Goal: Task Accomplishment & Management: Manage account settings

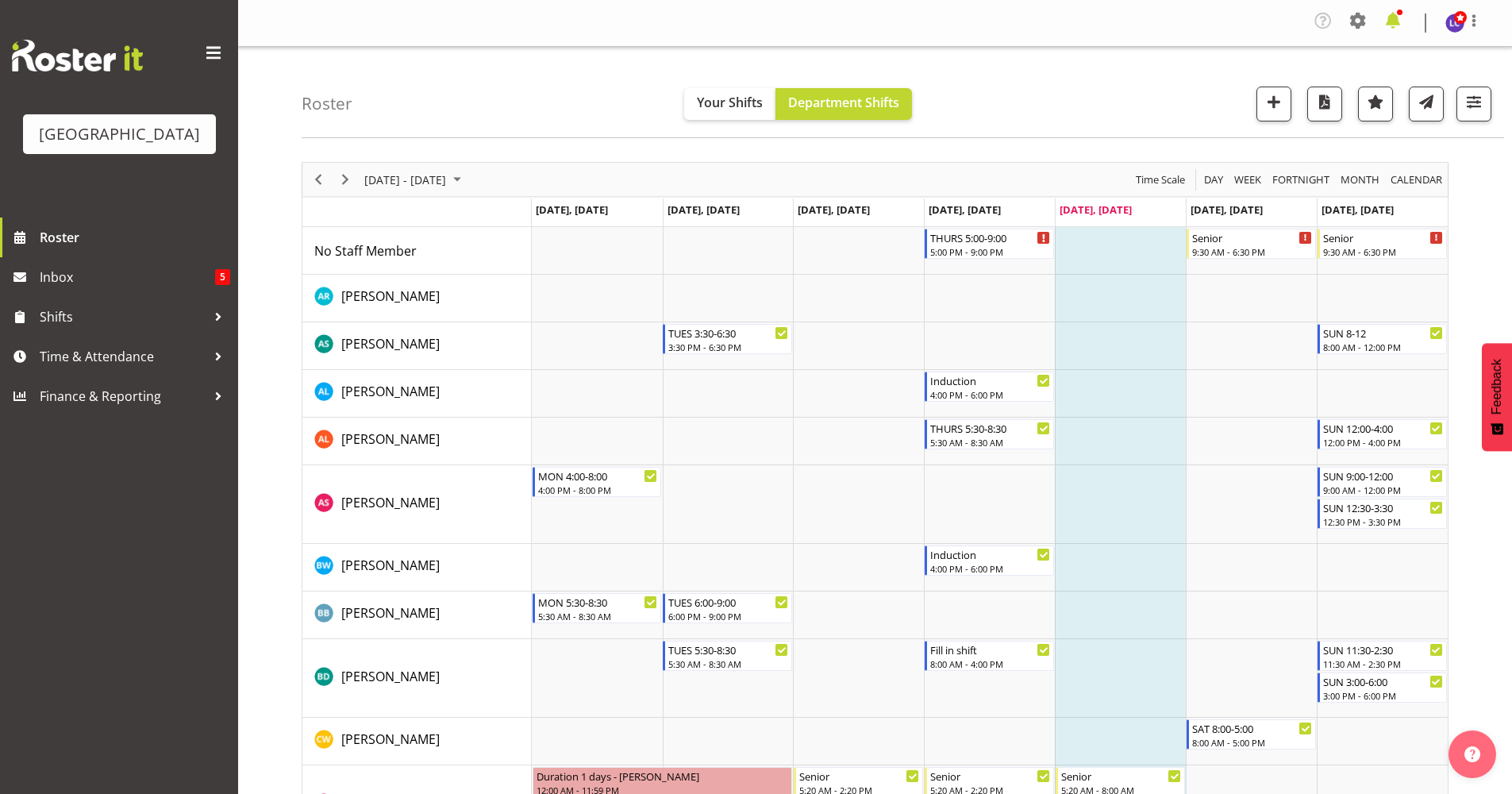
click at [1401, 31] on span at bounding box center [1392, 21] width 25 height 25
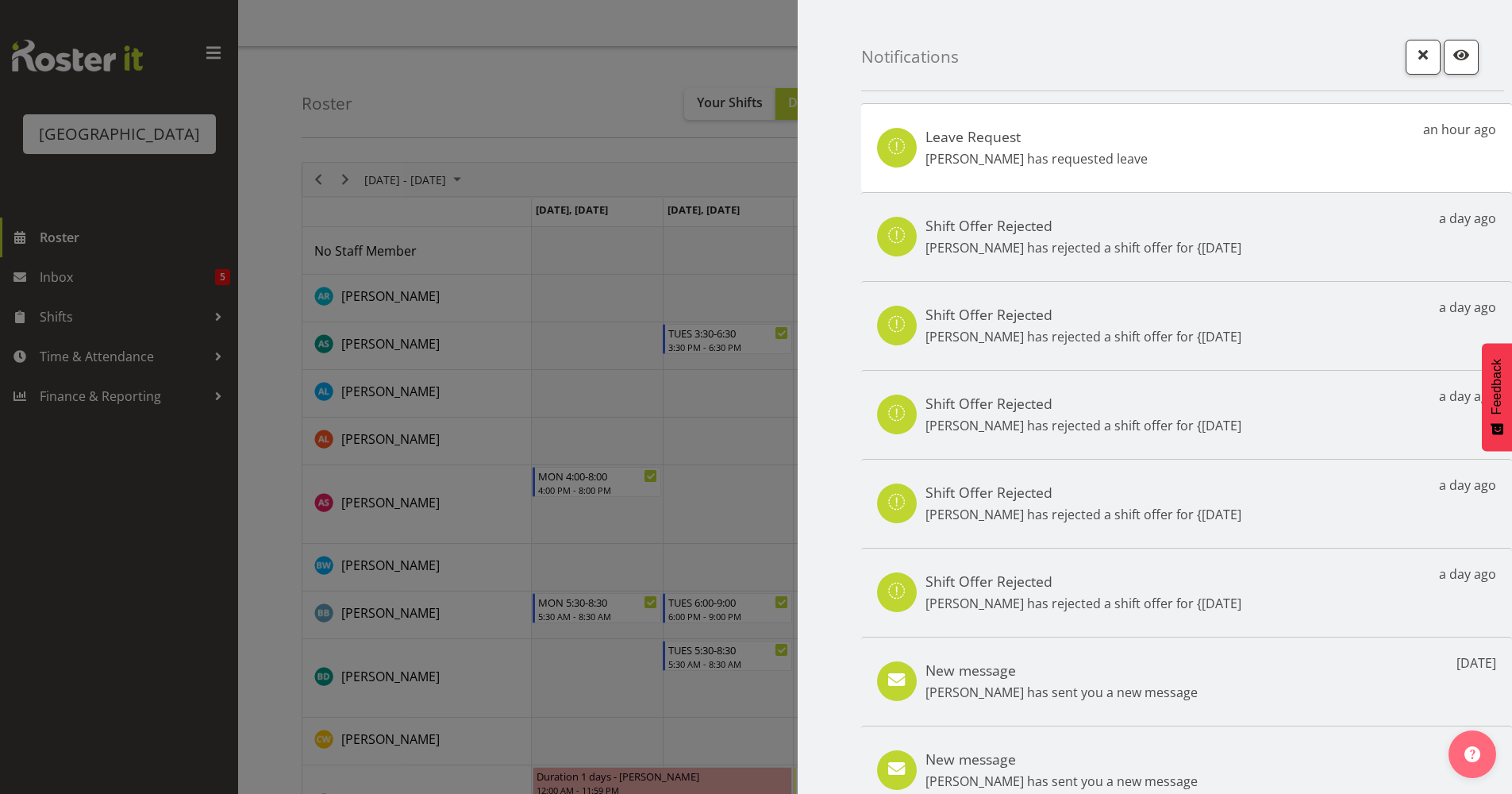
click at [1150, 126] on div "Leave Request Thomas Butson has requested leave an hour ago" at bounding box center [1186, 147] width 650 height 89
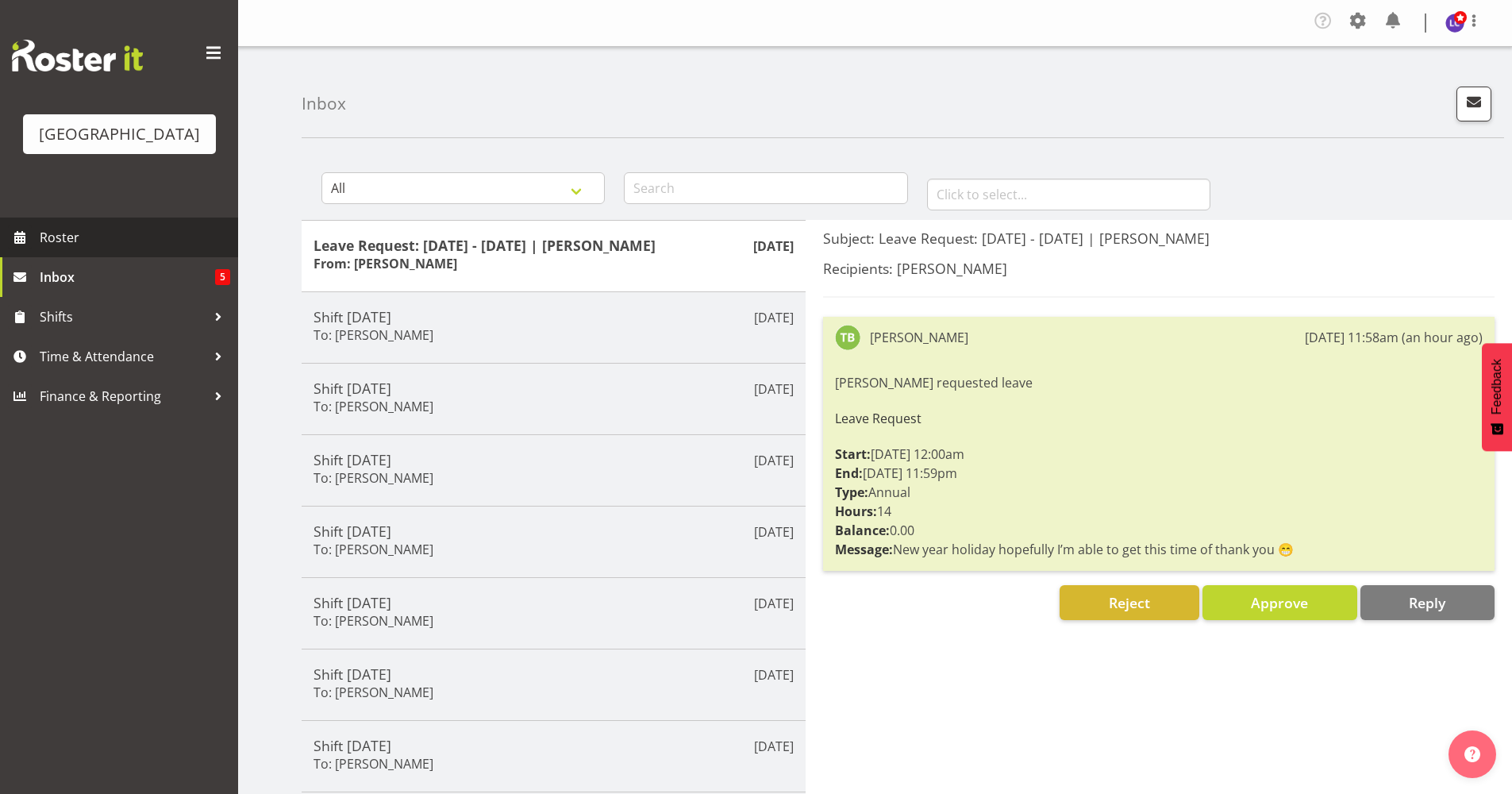
click at [175, 245] on span "Roster" at bounding box center [135, 238] width 190 height 24
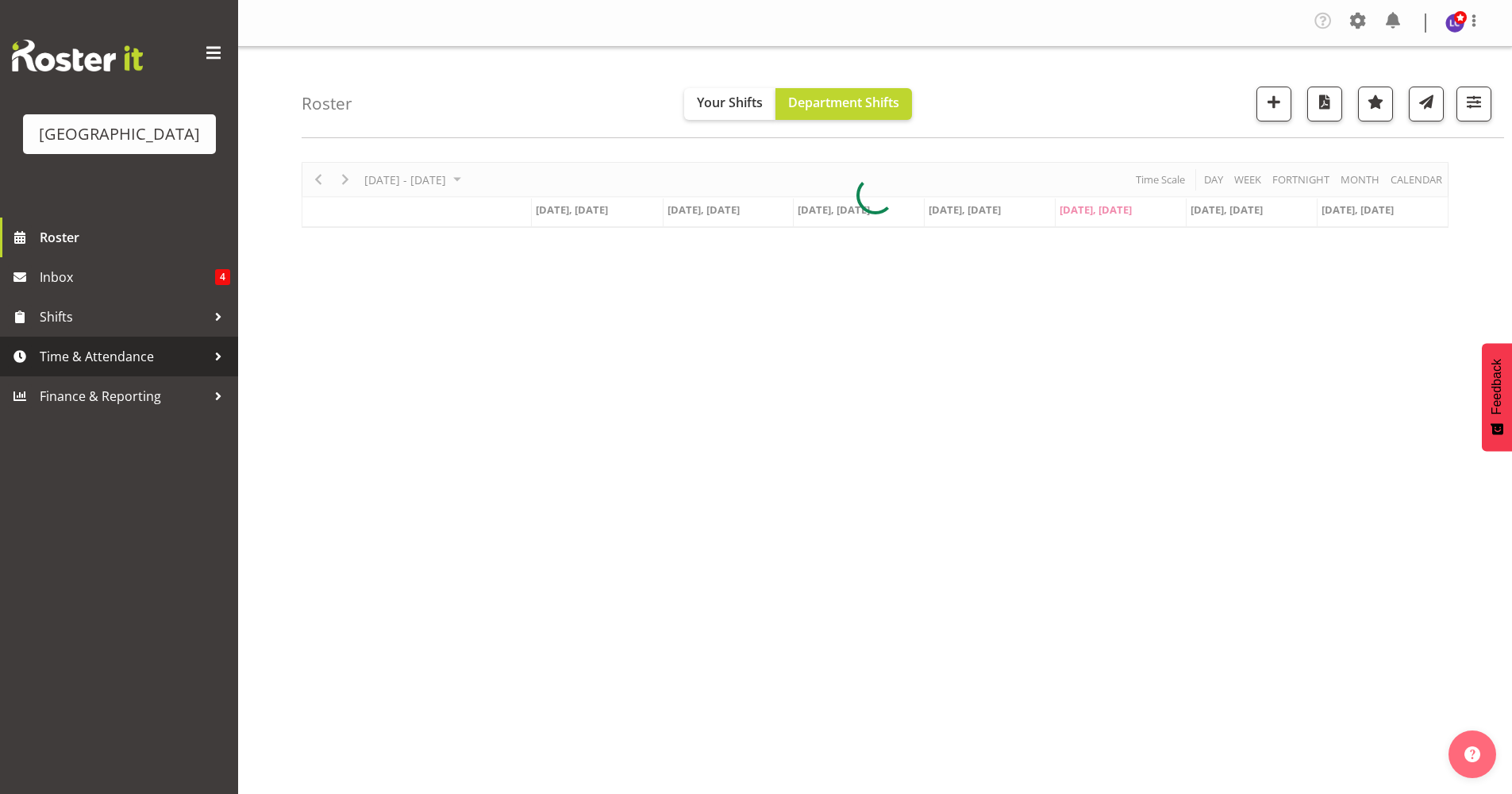
click at [138, 340] on link "Time & Attendance" at bounding box center [119, 356] width 238 height 40
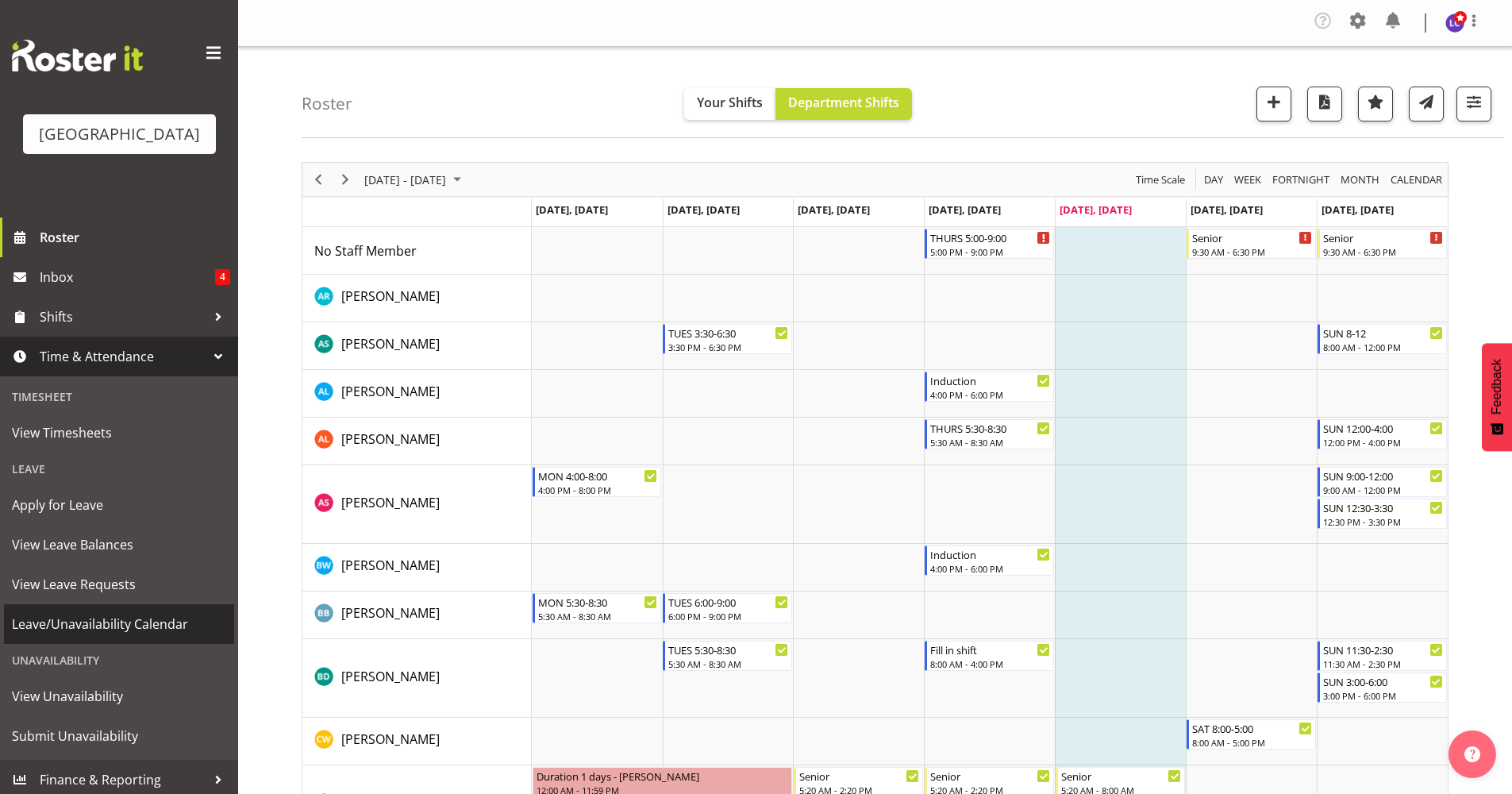
click at [118, 623] on span "Leave/Unavailability Calendar" at bounding box center [119, 624] width 214 height 24
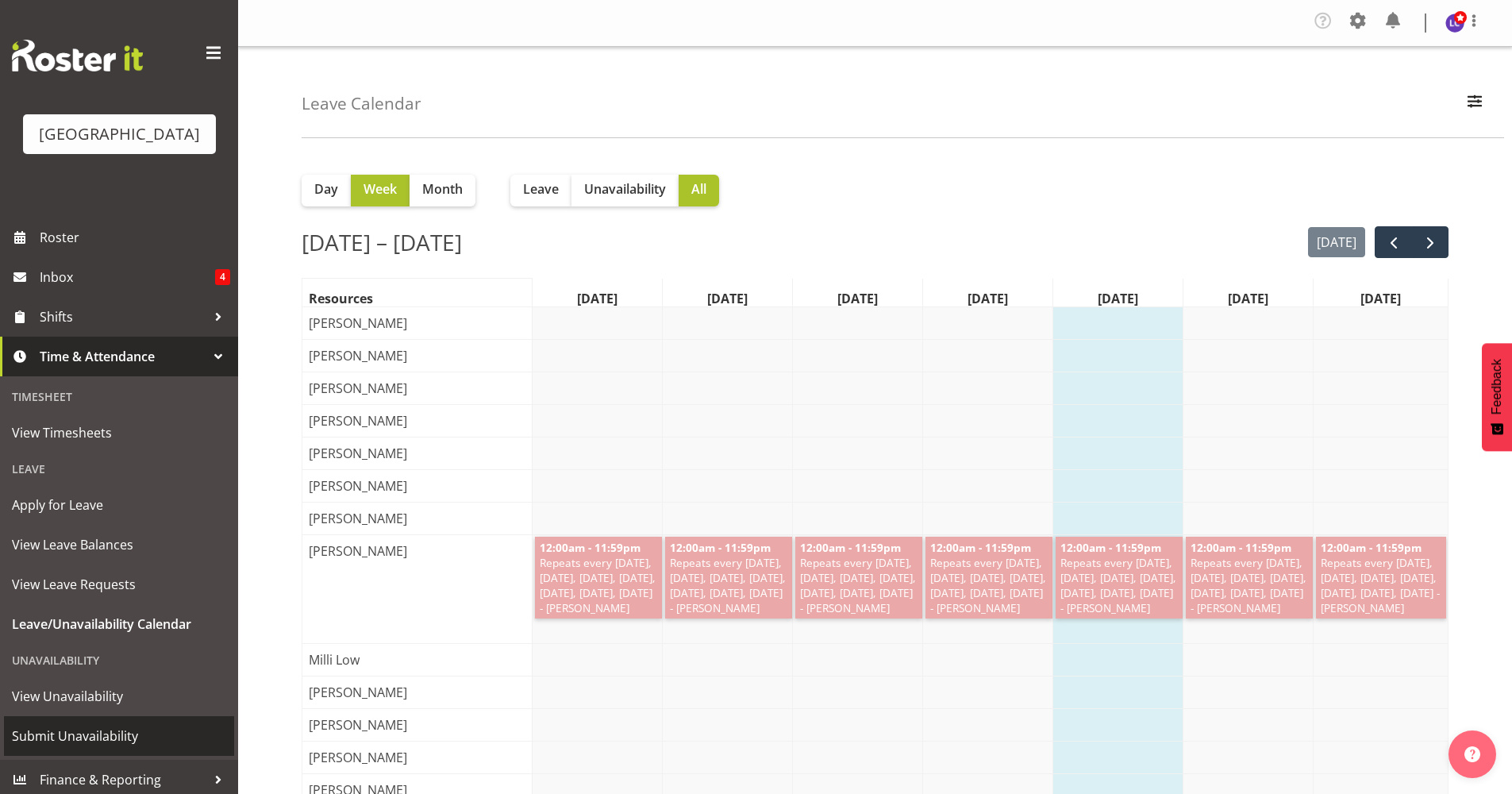
click at [40, 736] on span "Submit Unavailability" at bounding box center [119, 736] width 214 height 24
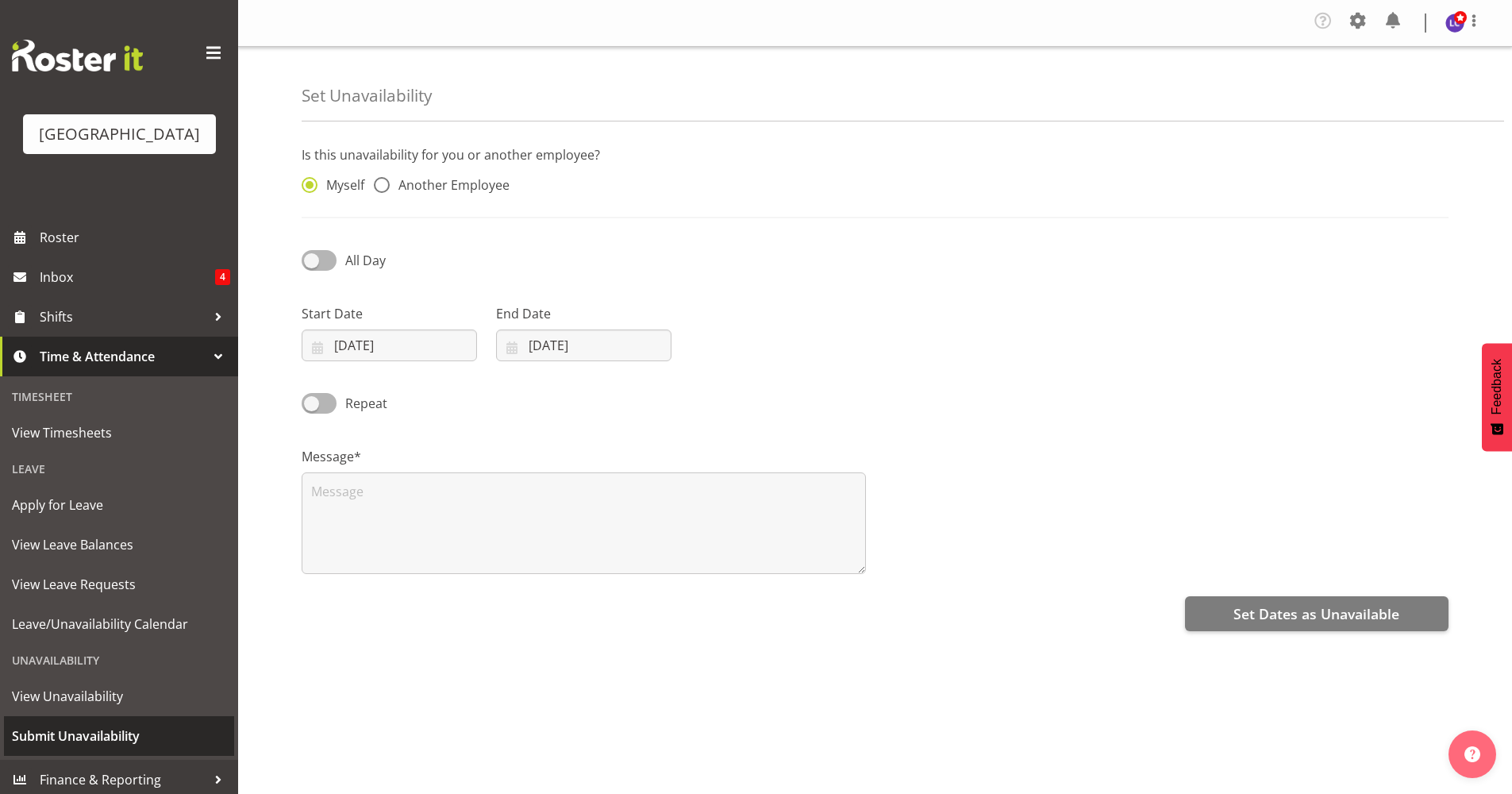
select select "8"
select select "2025"
click at [370, 353] on input "05/09/2025" at bounding box center [389, 345] width 175 height 32
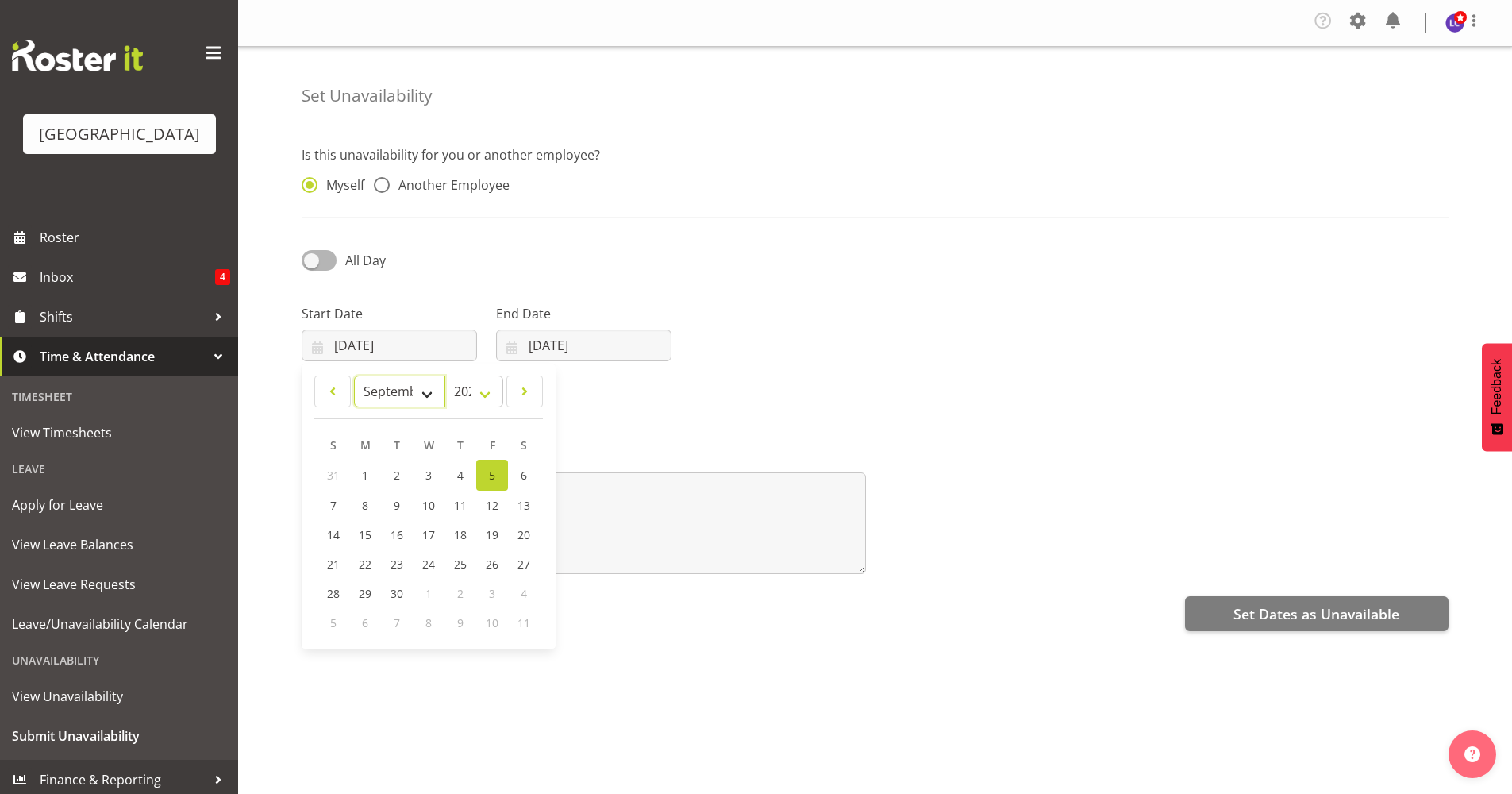
click at [435, 398] on select "January February March April May June July August September October November De…" at bounding box center [400, 391] width 91 height 32
select select "9"
click at [354, 376] on select "January February March April May June July August September October November De…" at bounding box center [400, 391] width 91 height 32
click at [402, 598] on span "28" at bounding box center [397, 592] width 13 height 15
type input "28/10/2025"
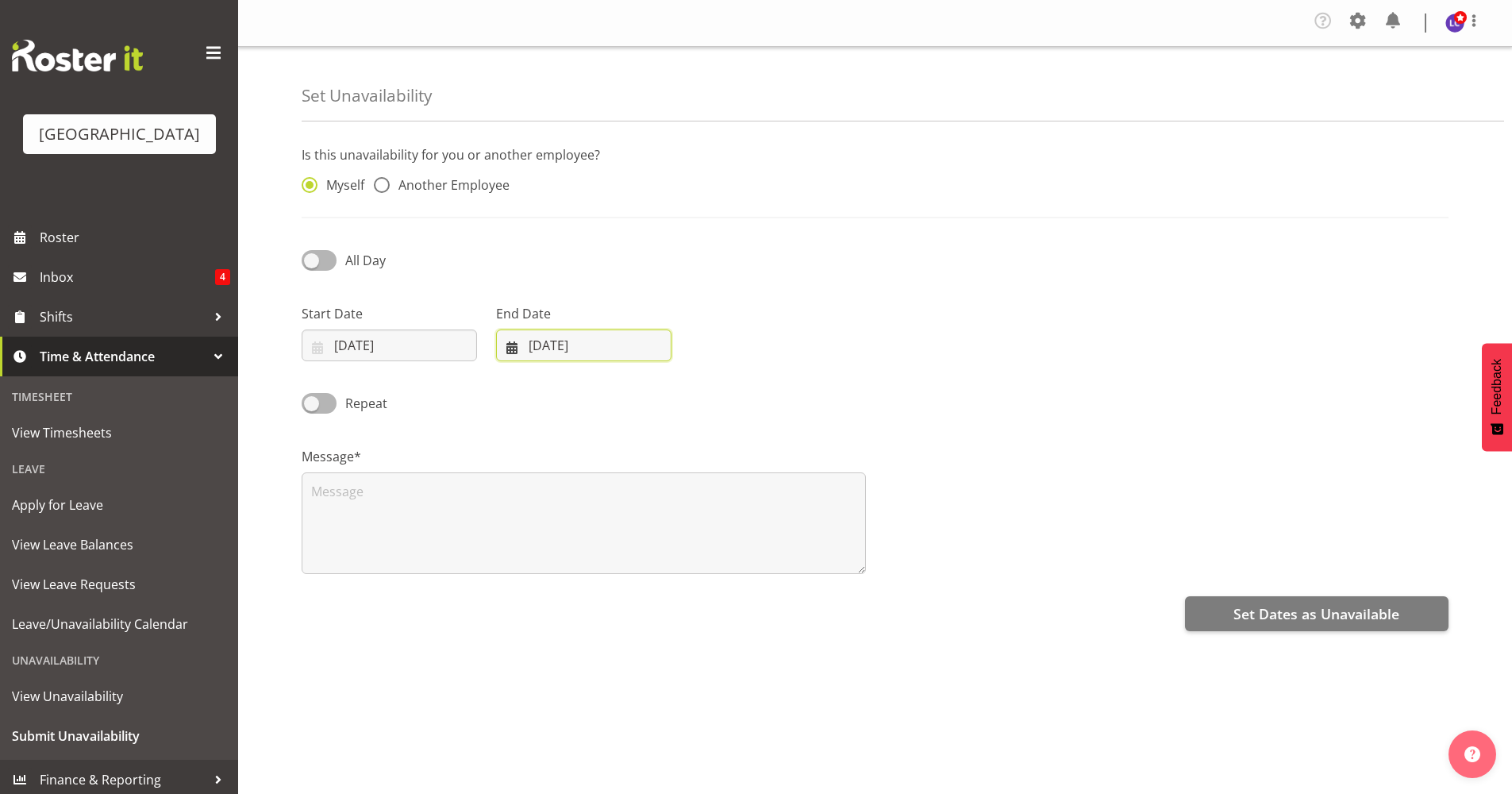
click at [540, 346] on input "05/09/2025" at bounding box center [583, 345] width 175 height 32
drag, startPoint x: 580, startPoint y: 388, endPoint x: 578, endPoint y: 404, distance: 16.1
click at [580, 388] on select "January February March April May June July August September October November De…" at bounding box center [565, 391] width 109 height 32
click at [511, 376] on select "January February March April May June July August September October November De…" at bounding box center [565, 391] width 109 height 32
click at [715, 403] on link at bounding box center [717, 391] width 40 height 32
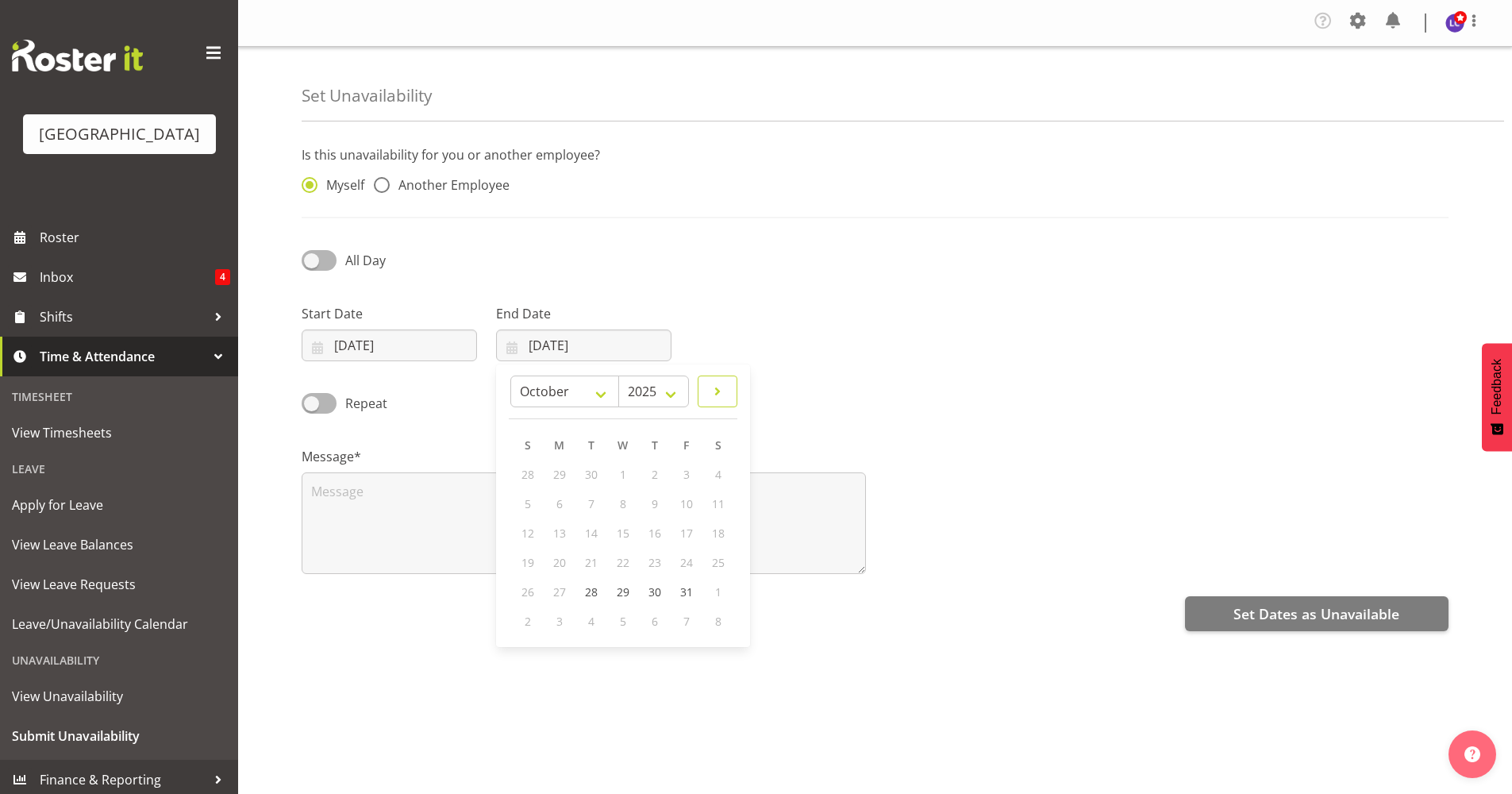
select select "10"
click at [531, 502] on link "2" at bounding box center [527, 504] width 32 height 30
type input "02/11/2025"
click at [784, 404] on div "Repeat" at bounding box center [874, 398] width 1165 height 54
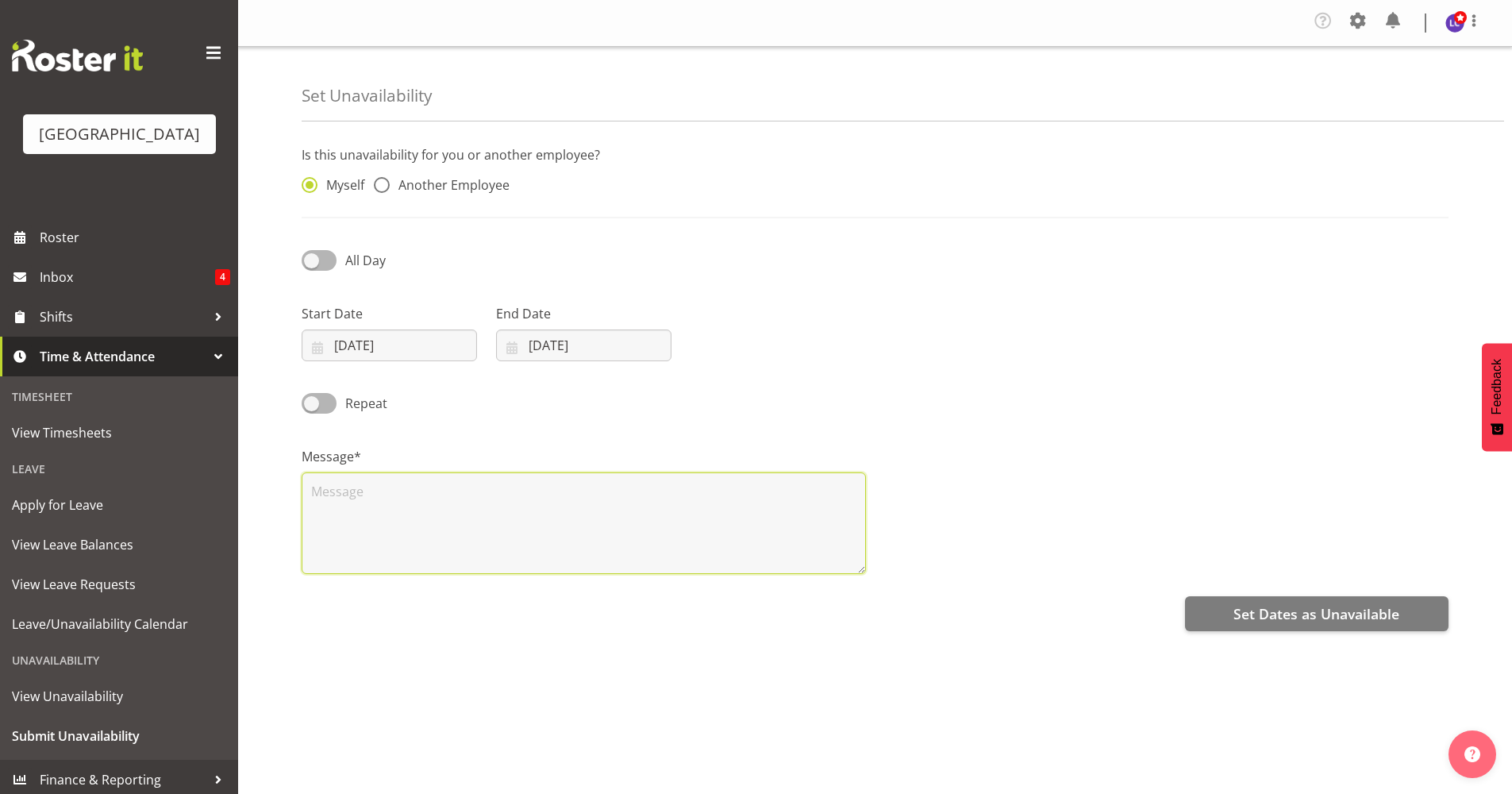
click at [645, 516] on textarea at bounding box center [584, 523] width 565 height 102
type textarea "Leave"
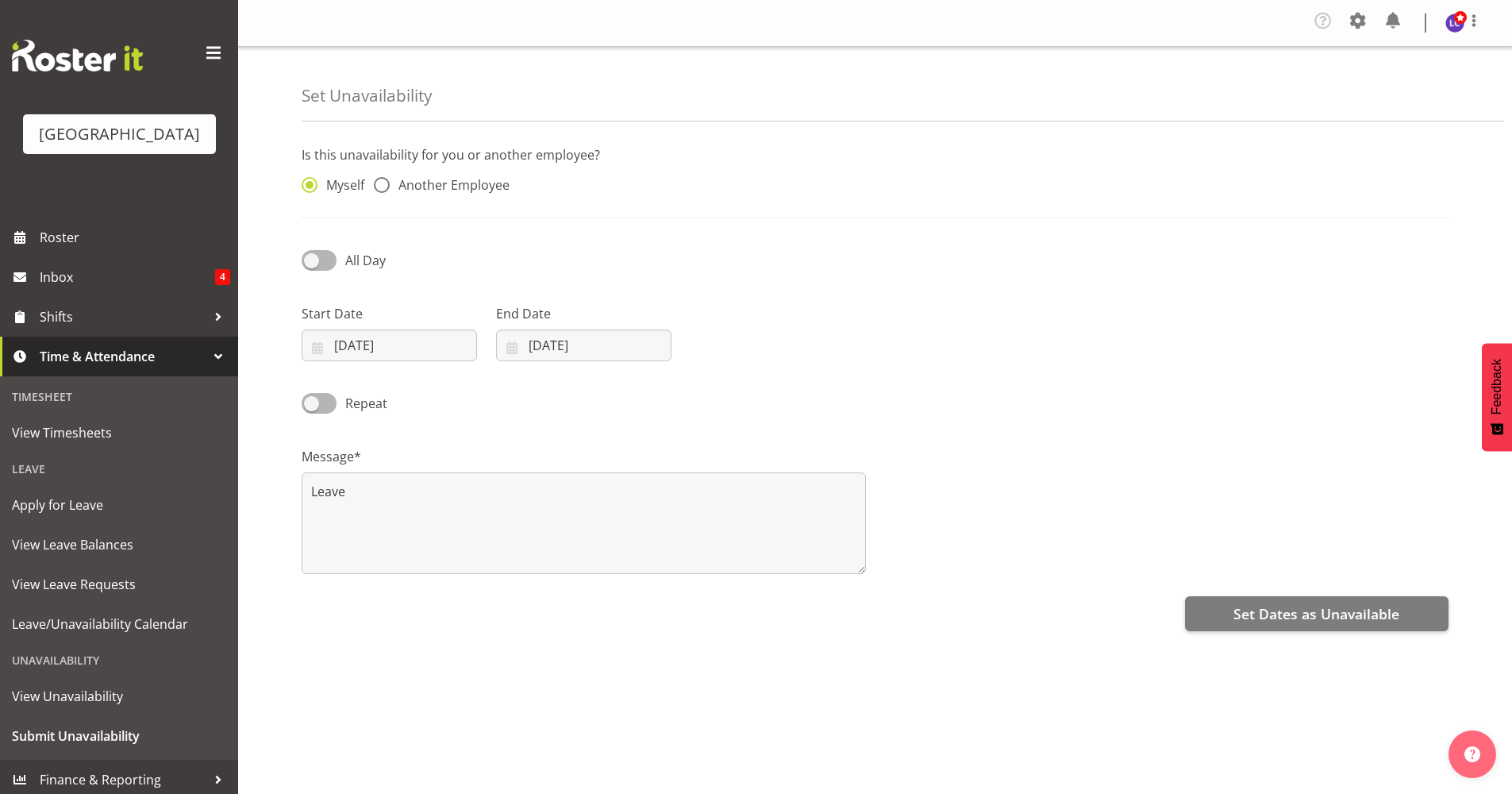
click at [1315, 593] on div "Set Dates as Unavailable" at bounding box center [875, 611] width 1147 height 38
click at [1314, 603] on button "Set Dates as Unavailable" at bounding box center [1316, 613] width 264 height 34
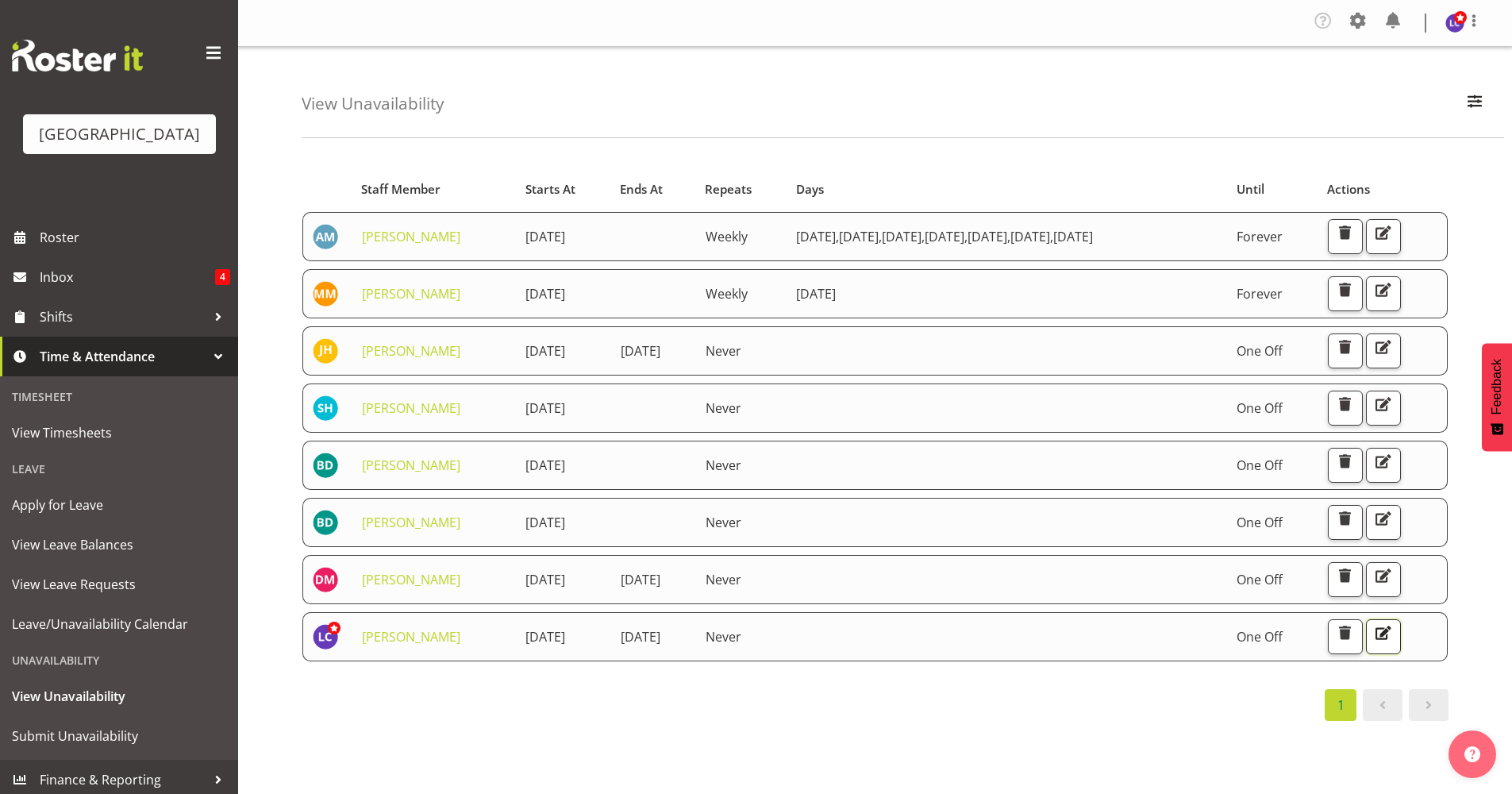
click at [1394, 635] on span "button" at bounding box center [1383, 633] width 20 height 21
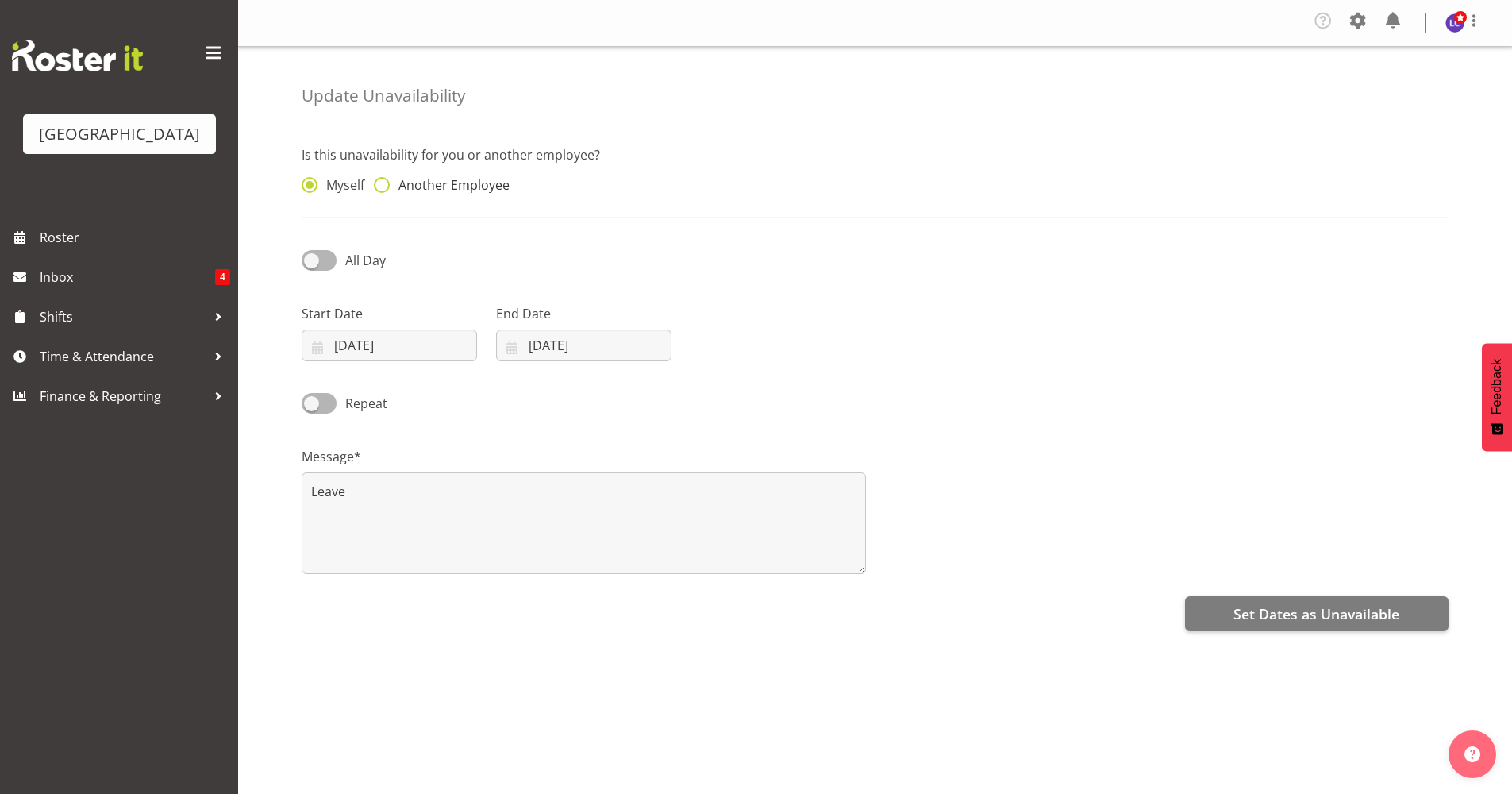
click at [472, 180] on span "Another Employee" at bounding box center [449, 185] width 120 height 16
click at [384, 180] on input "Another Employee" at bounding box center [378, 185] width 10 height 10
radio input "true"
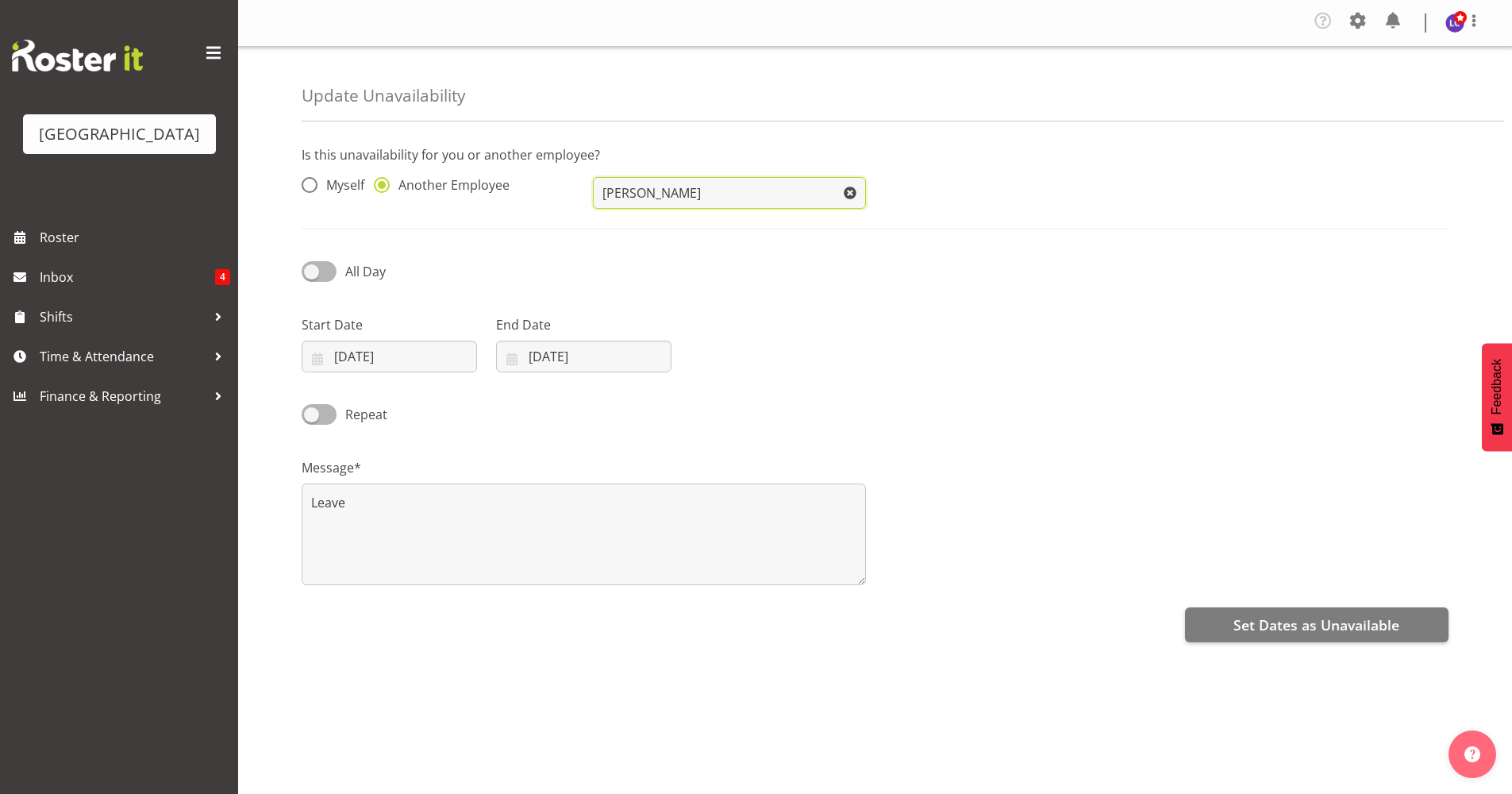
click at [655, 201] on input "[PERSON_NAME]" at bounding box center [729, 193] width 272 height 32
click at [746, 185] on input "[PERSON_NAME]" at bounding box center [729, 193] width 272 height 32
drag, startPoint x: 756, startPoint y: 189, endPoint x: 165, endPoint y: 156, distance: 591.9
click at [166, 157] on div "Splash Palace Roster Inbox 4 Shifts Time & Attendance Finance & Reporting Compa…" at bounding box center [756, 397] width 1512 height 794
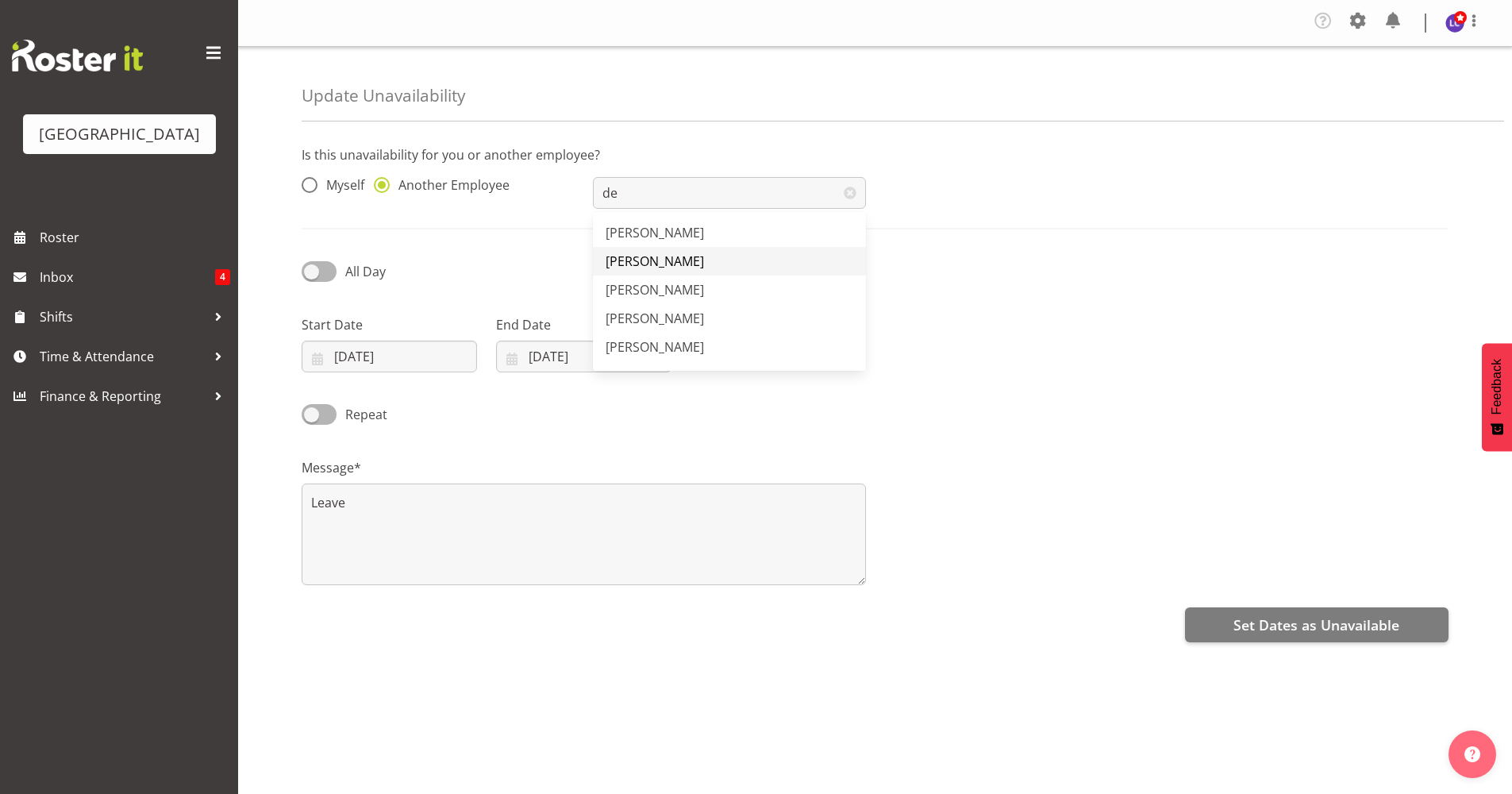
click at [647, 251] on link "[PERSON_NAME]" at bounding box center [729, 261] width 272 height 29
type input "[PERSON_NAME]"
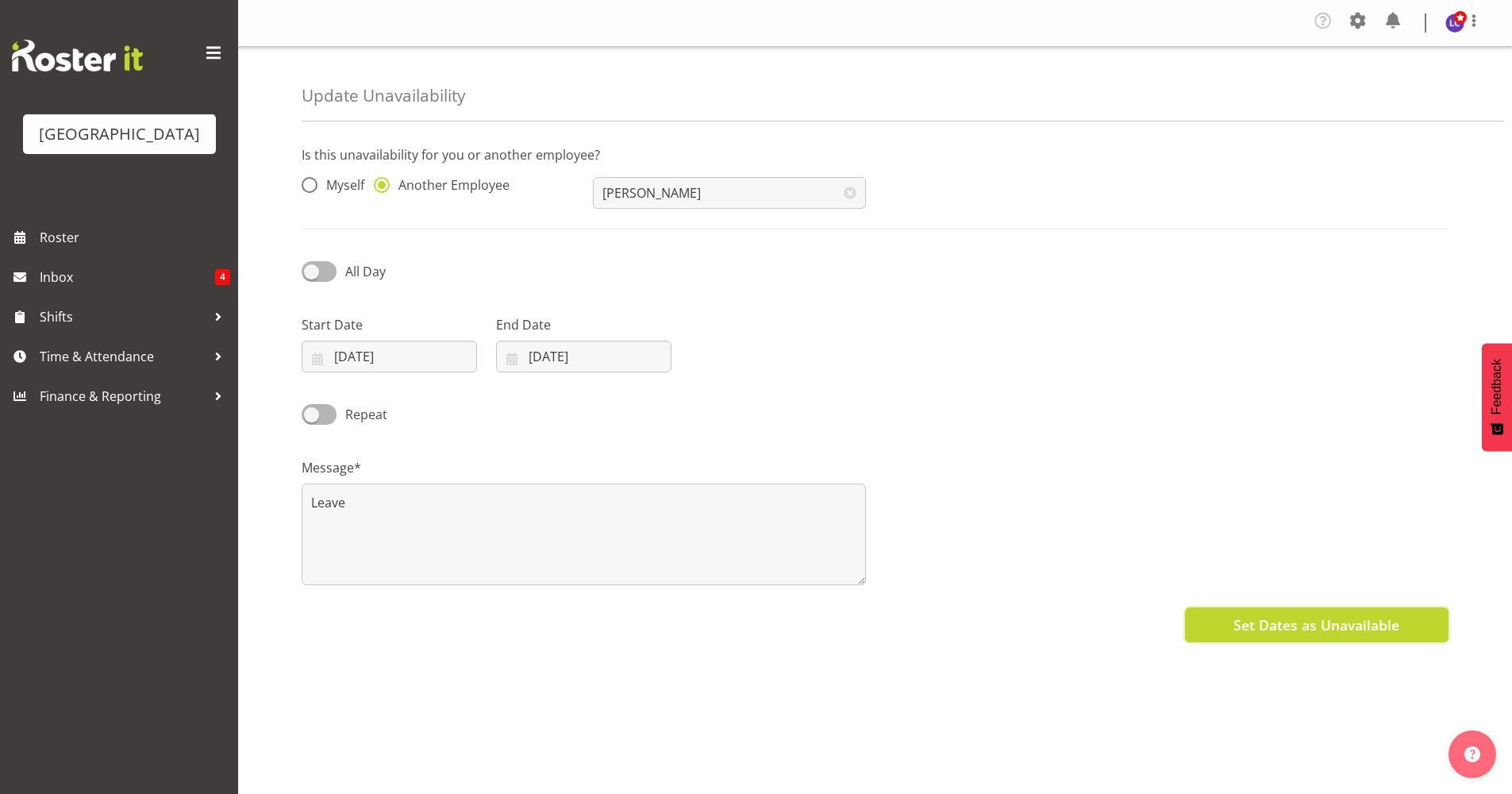
click at [1366, 637] on button "Set Dates as Unavailable" at bounding box center [1316, 624] width 264 height 34
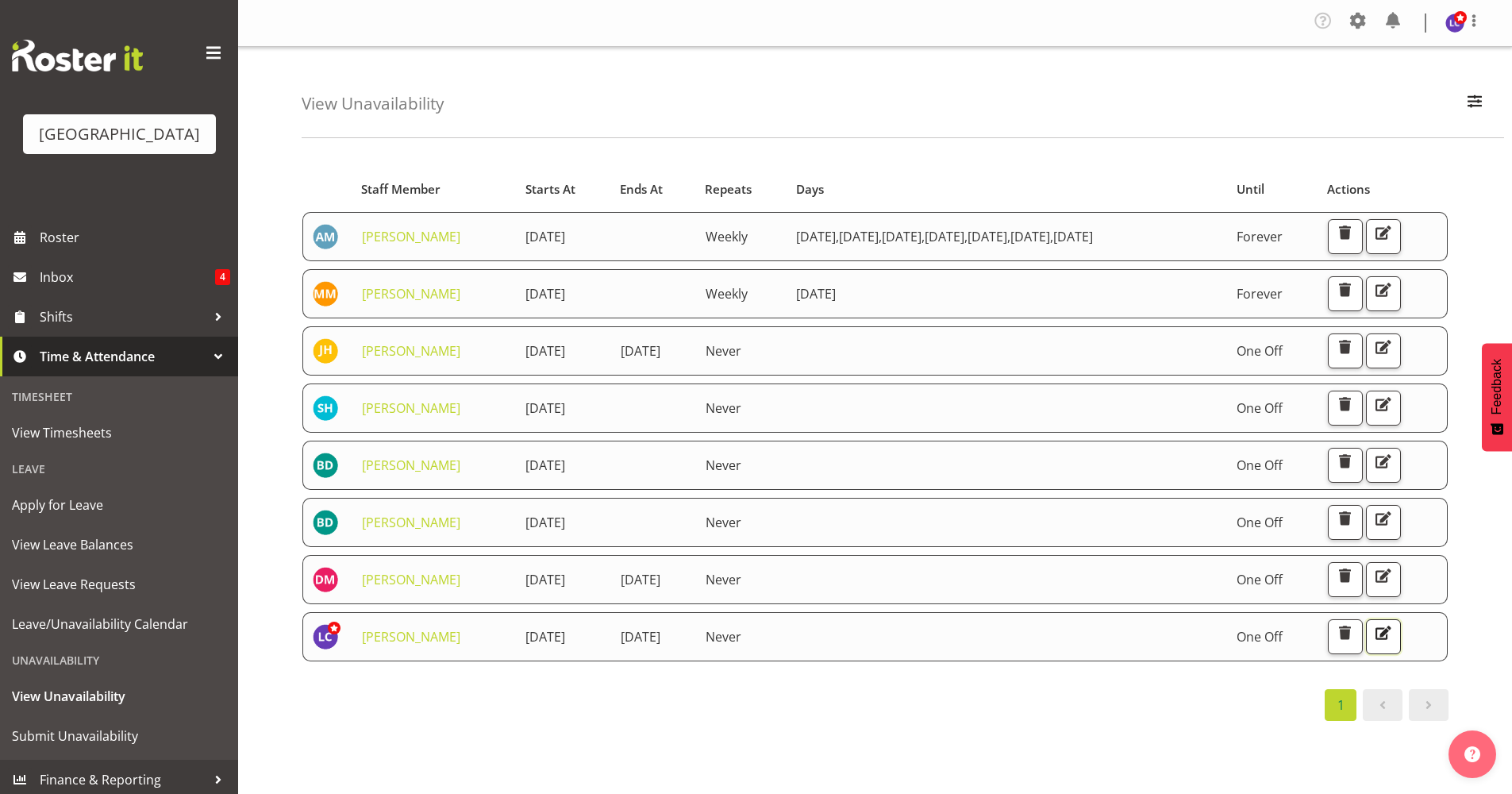
click at [1394, 627] on span "button" at bounding box center [1383, 633] width 20 height 21
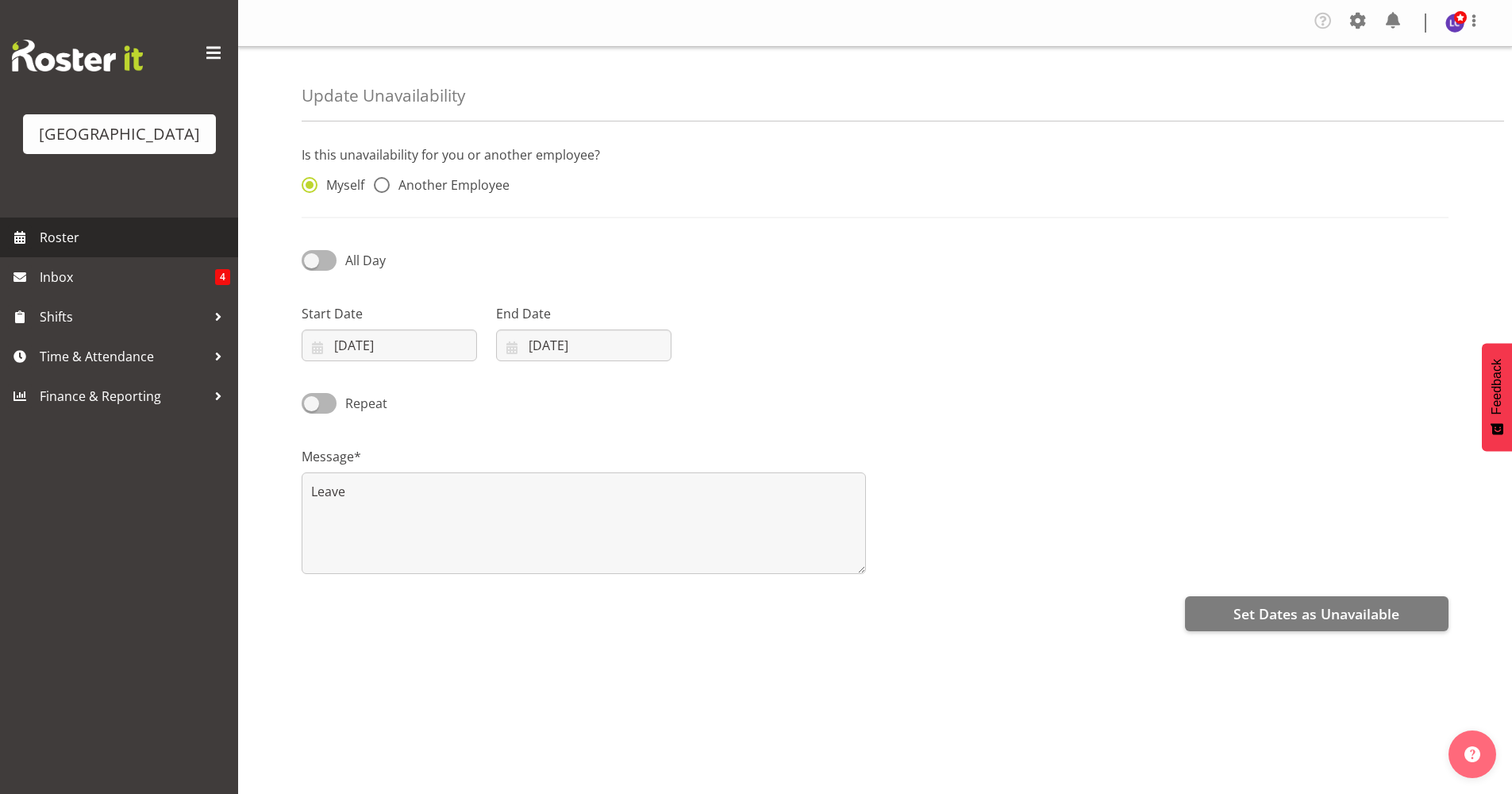
click at [83, 231] on span "Roster" at bounding box center [135, 238] width 190 height 24
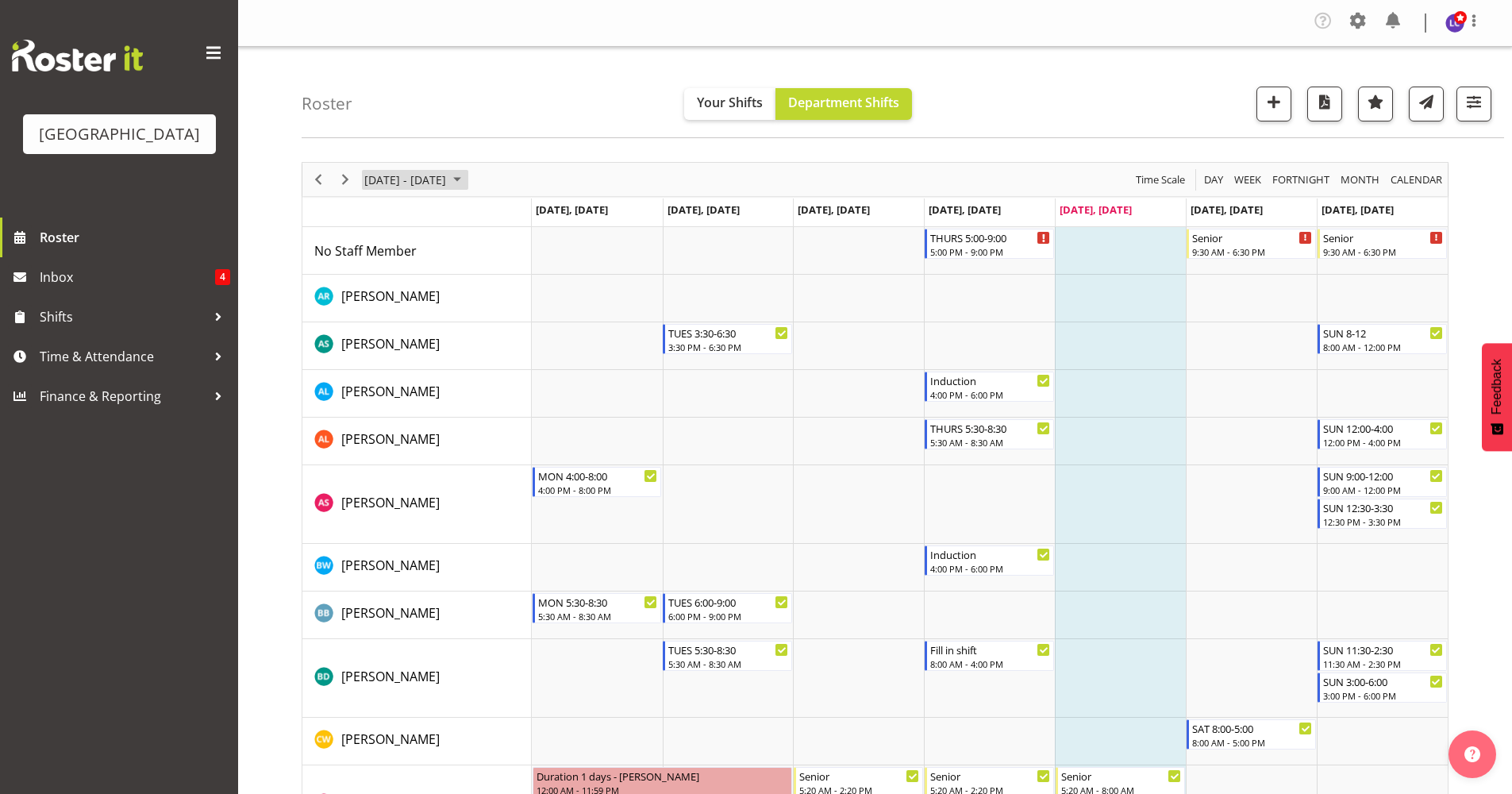
click at [396, 185] on span "[DATE] - [DATE]" at bounding box center [404, 179] width 85 height 20
click at [536, 222] on span "next month" at bounding box center [531, 219] width 28 height 29
click at [534, 277] on span "2" at bounding box center [534, 274] width 24 height 24
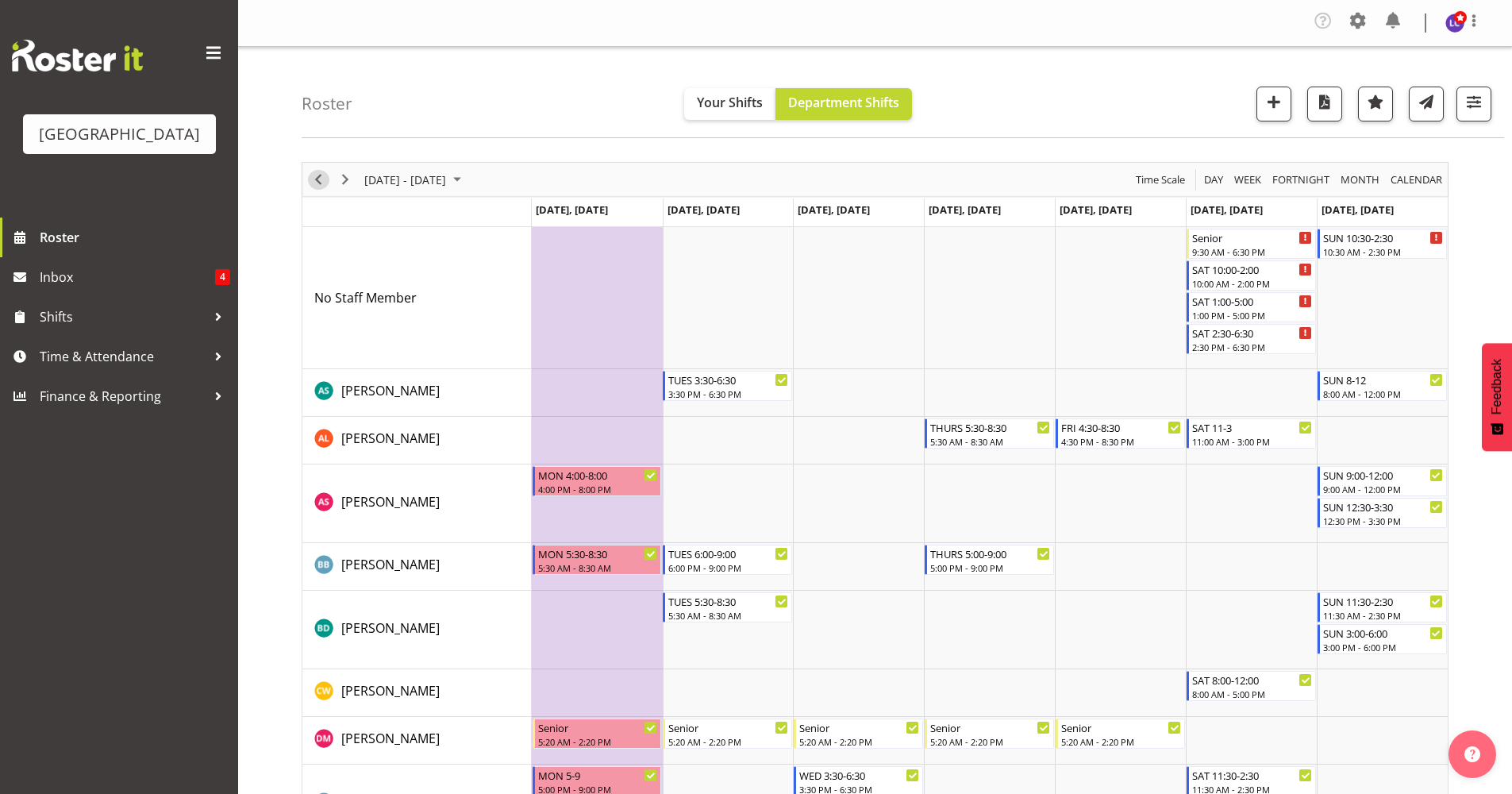
click at [313, 174] on span "Previous" at bounding box center [318, 179] width 19 height 20
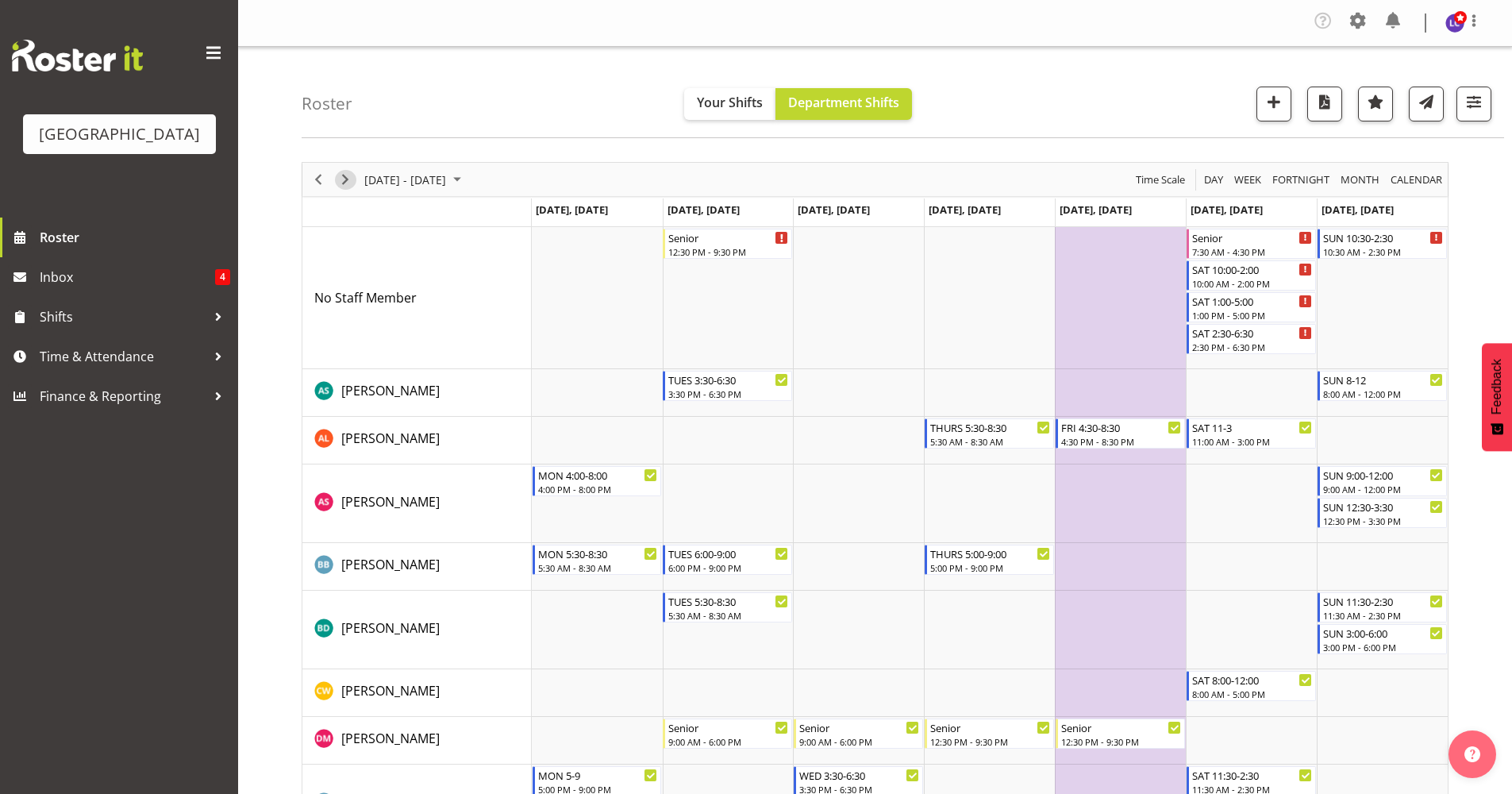
click at [346, 185] on span "Next" at bounding box center [345, 179] width 19 height 20
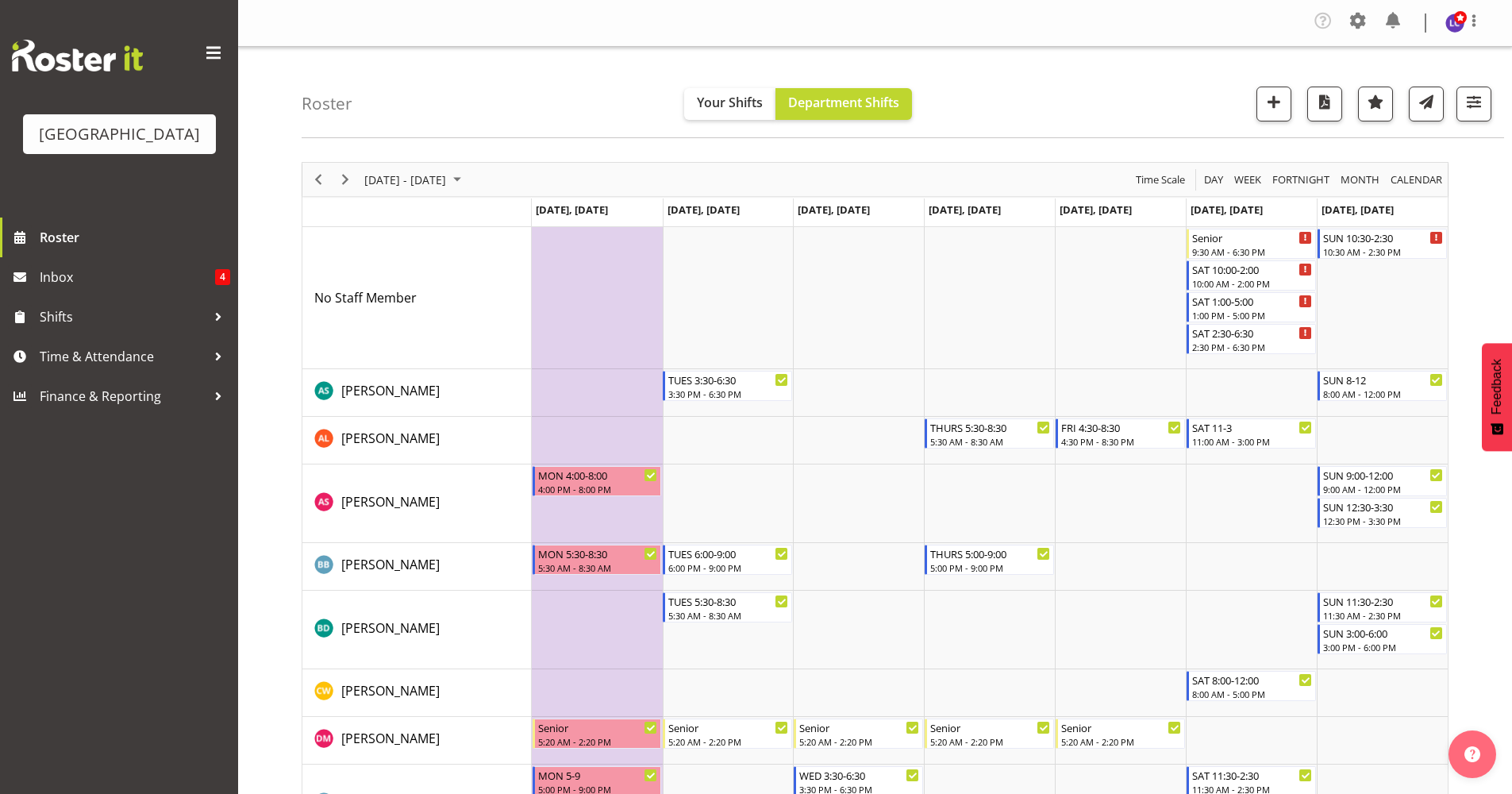
scroll to position [344, 0]
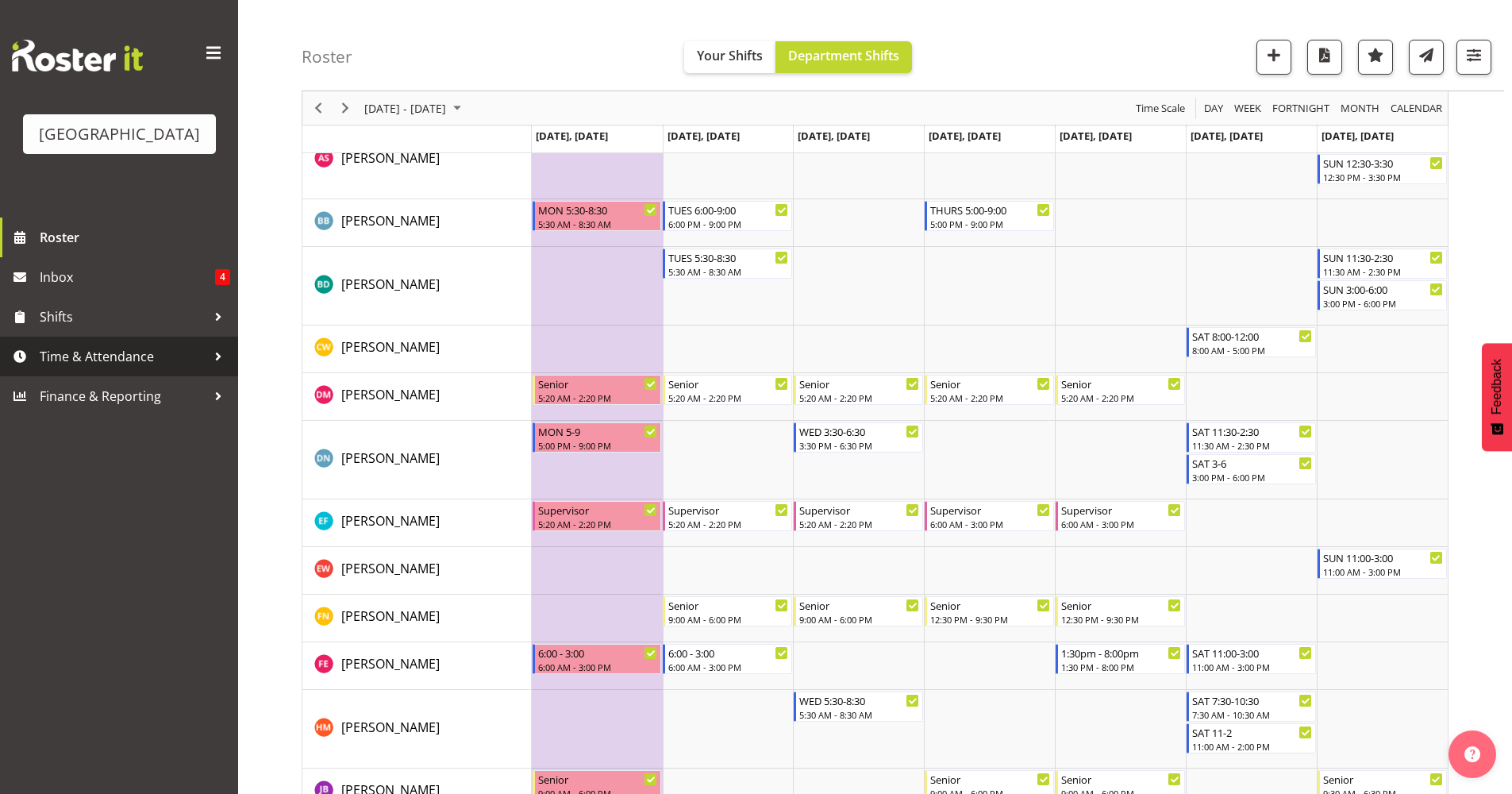
click at [94, 355] on span "Time & Attendance" at bounding box center [123, 357] width 167 height 24
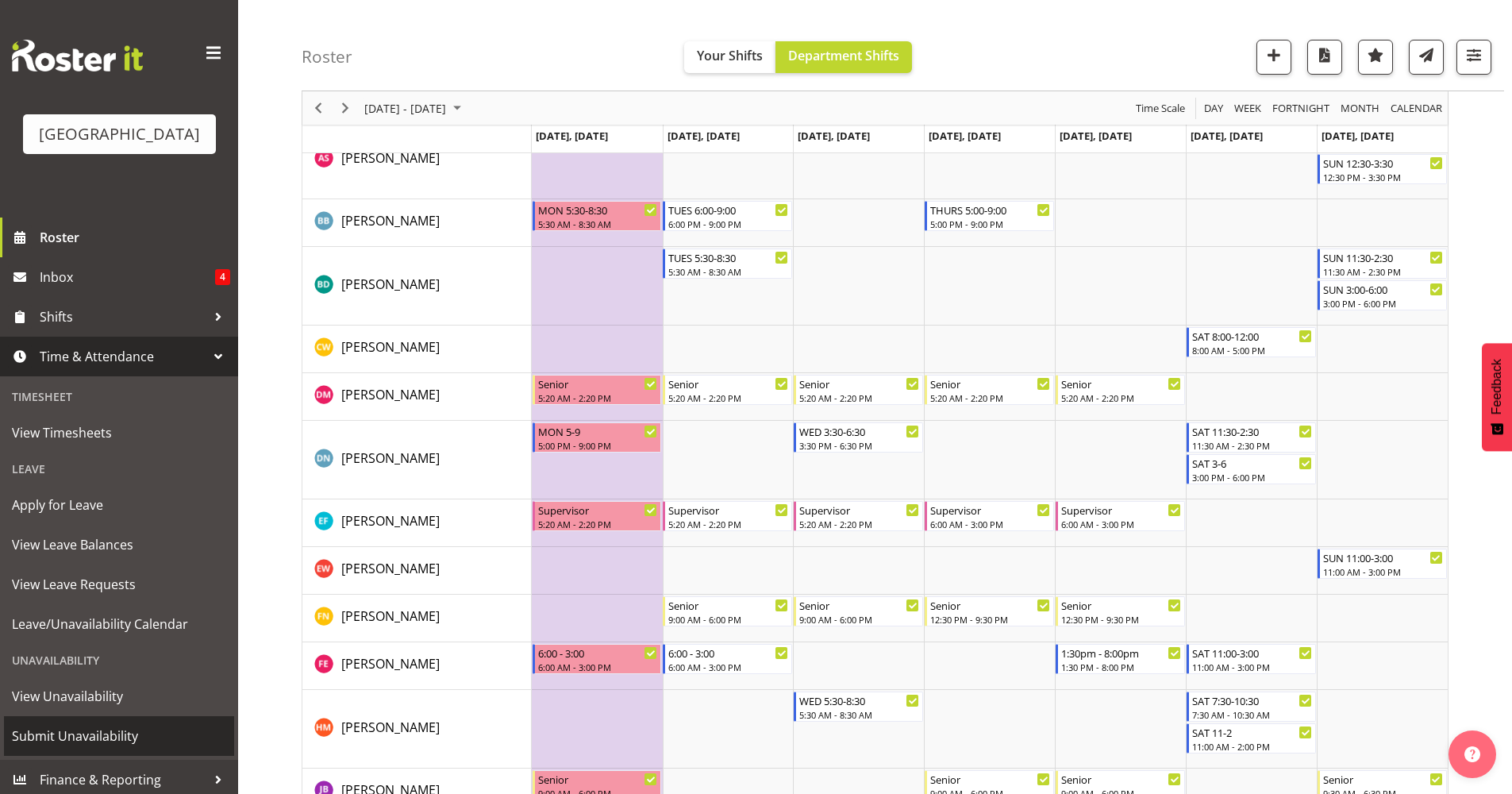
click at [83, 732] on span "Submit Unavailability" at bounding box center [119, 736] width 214 height 24
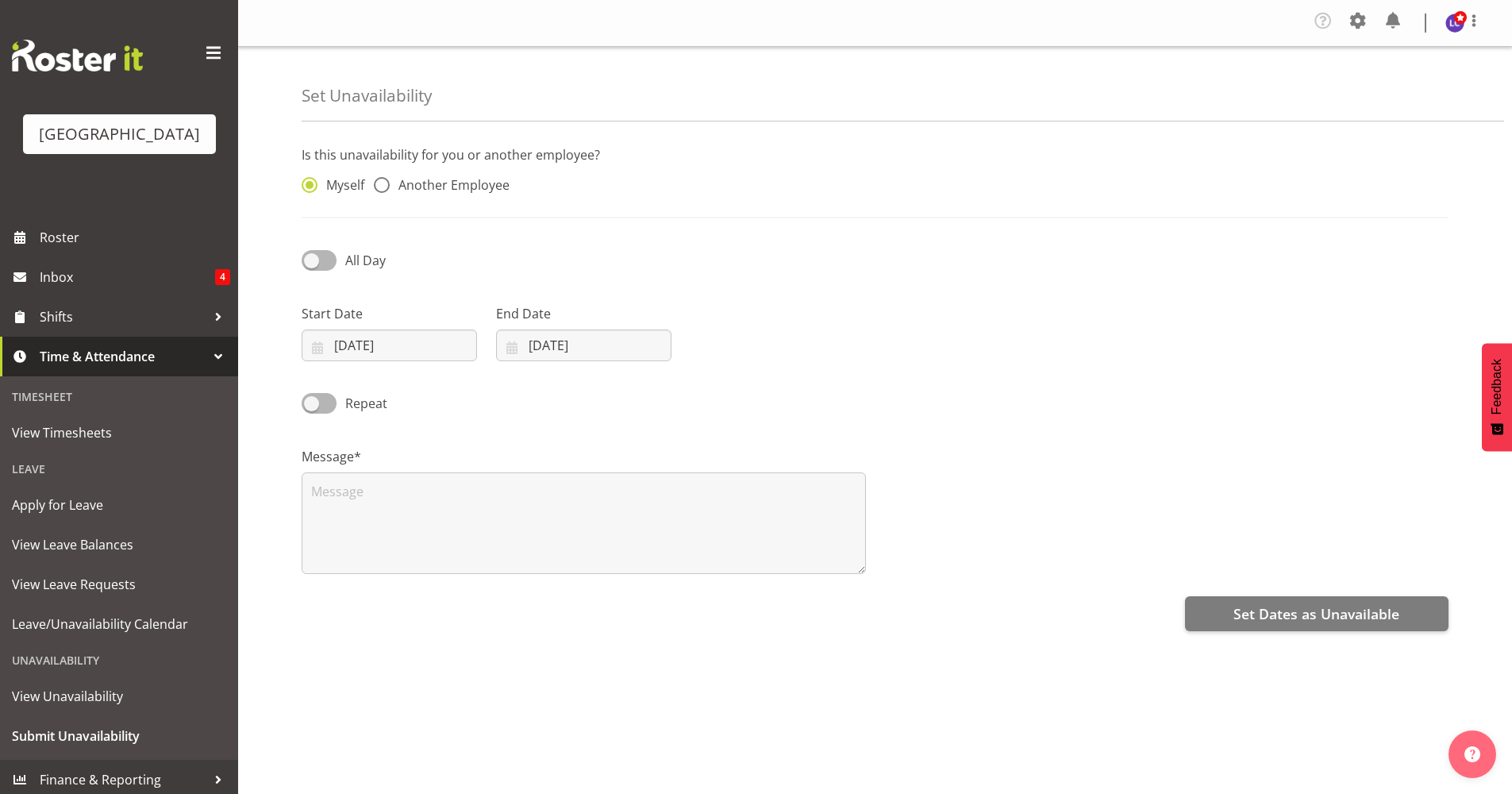
click at [393, 198] on div "Myself Another Employee" at bounding box center [437, 181] width 292 height 52
click at [415, 177] on span "Another Employee" at bounding box center [449, 185] width 120 height 16
click at [384, 180] on input "Another Employee" at bounding box center [378, 185] width 10 height 10
radio input "true"
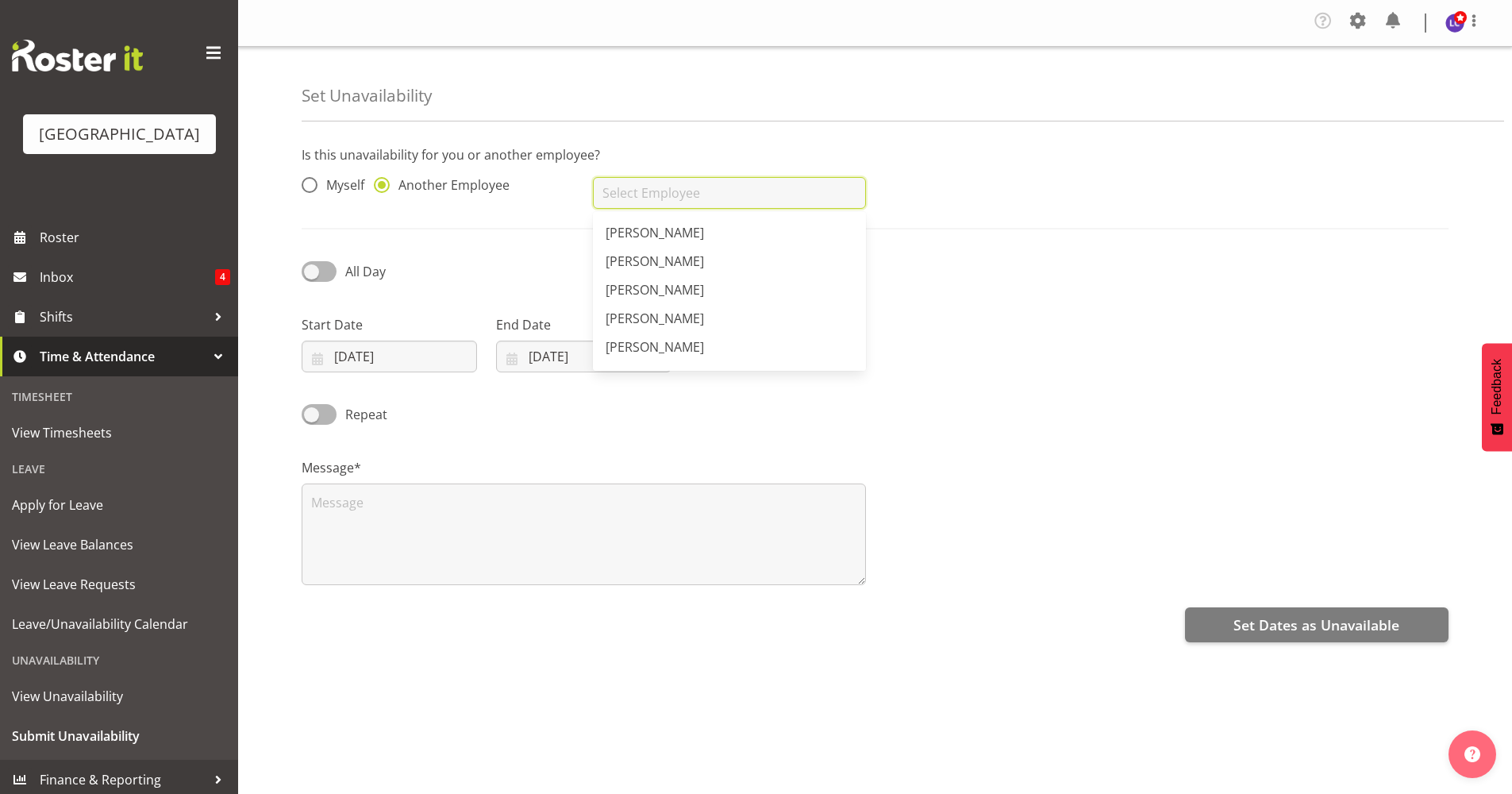
click at [642, 190] on input "text" at bounding box center [729, 193] width 272 height 32
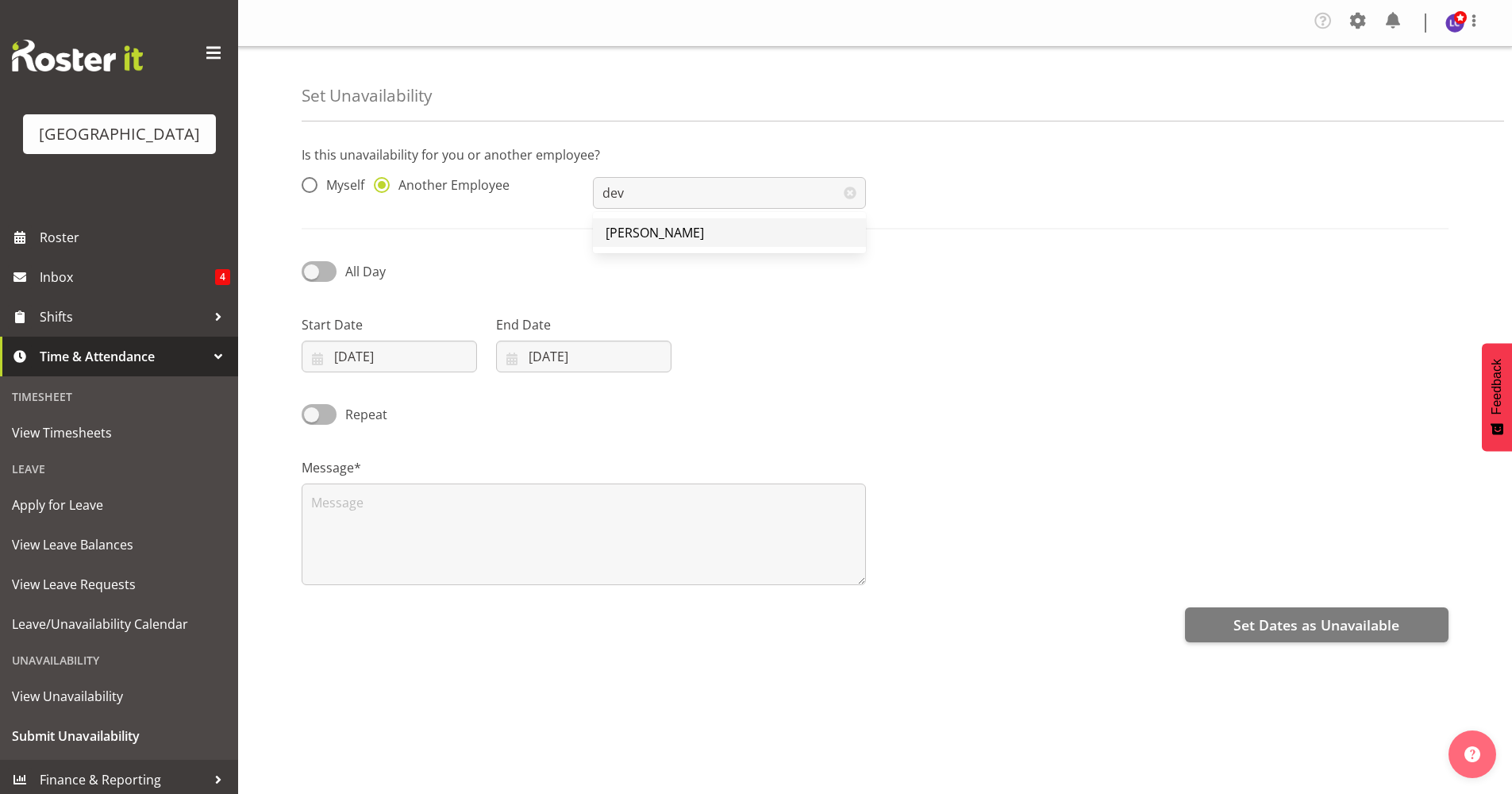
click at [703, 226] on span "[PERSON_NAME]" at bounding box center [655, 232] width 99 height 18
type input "[PERSON_NAME]"
click at [441, 358] on input "05/09/2025" at bounding box center [389, 356] width 175 height 32
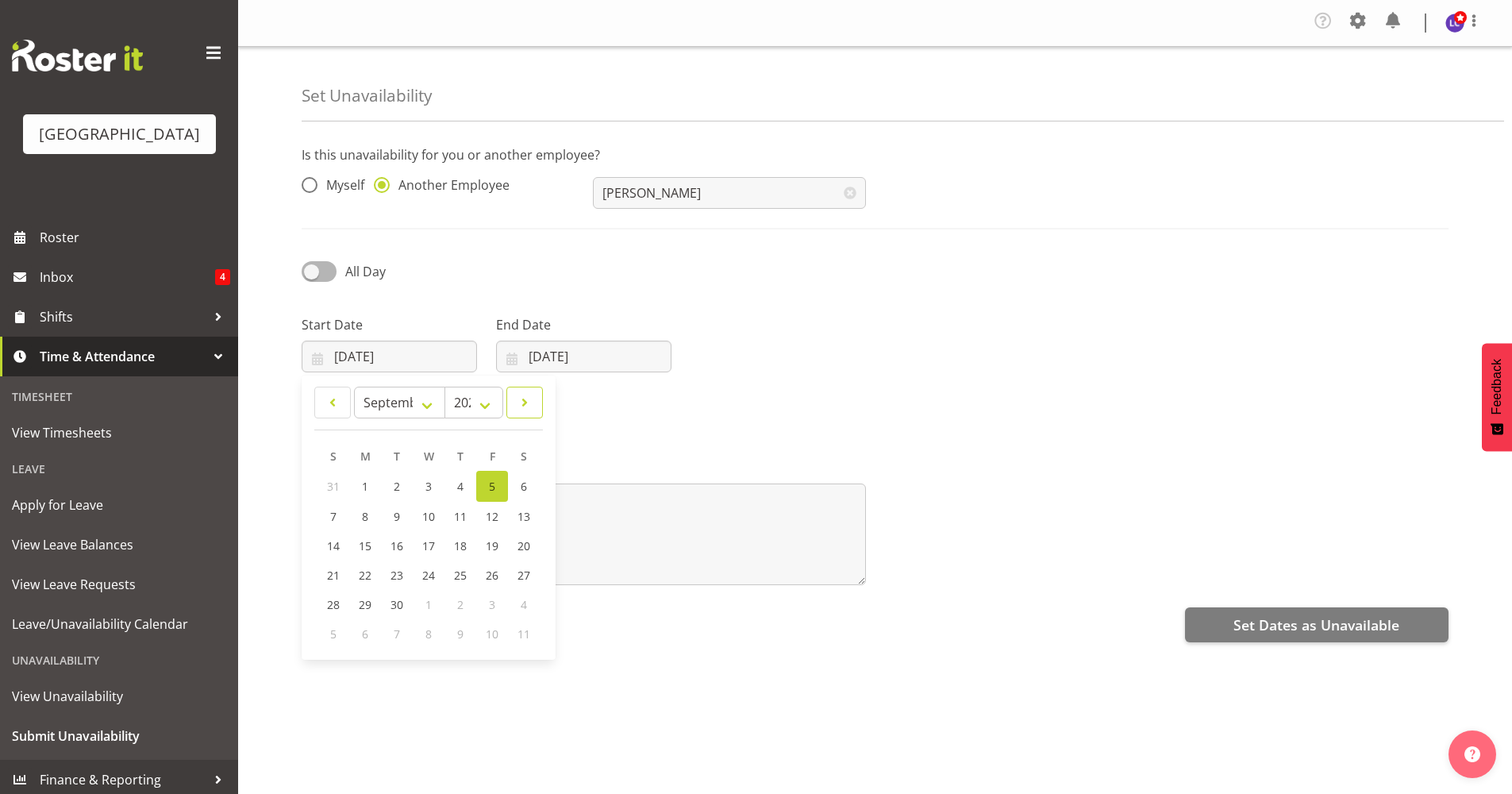
click at [529, 404] on span at bounding box center [524, 403] width 16 height 19
select select "9"
click at [403, 600] on link "28" at bounding box center [397, 603] width 32 height 30
type input "28/10/2025"
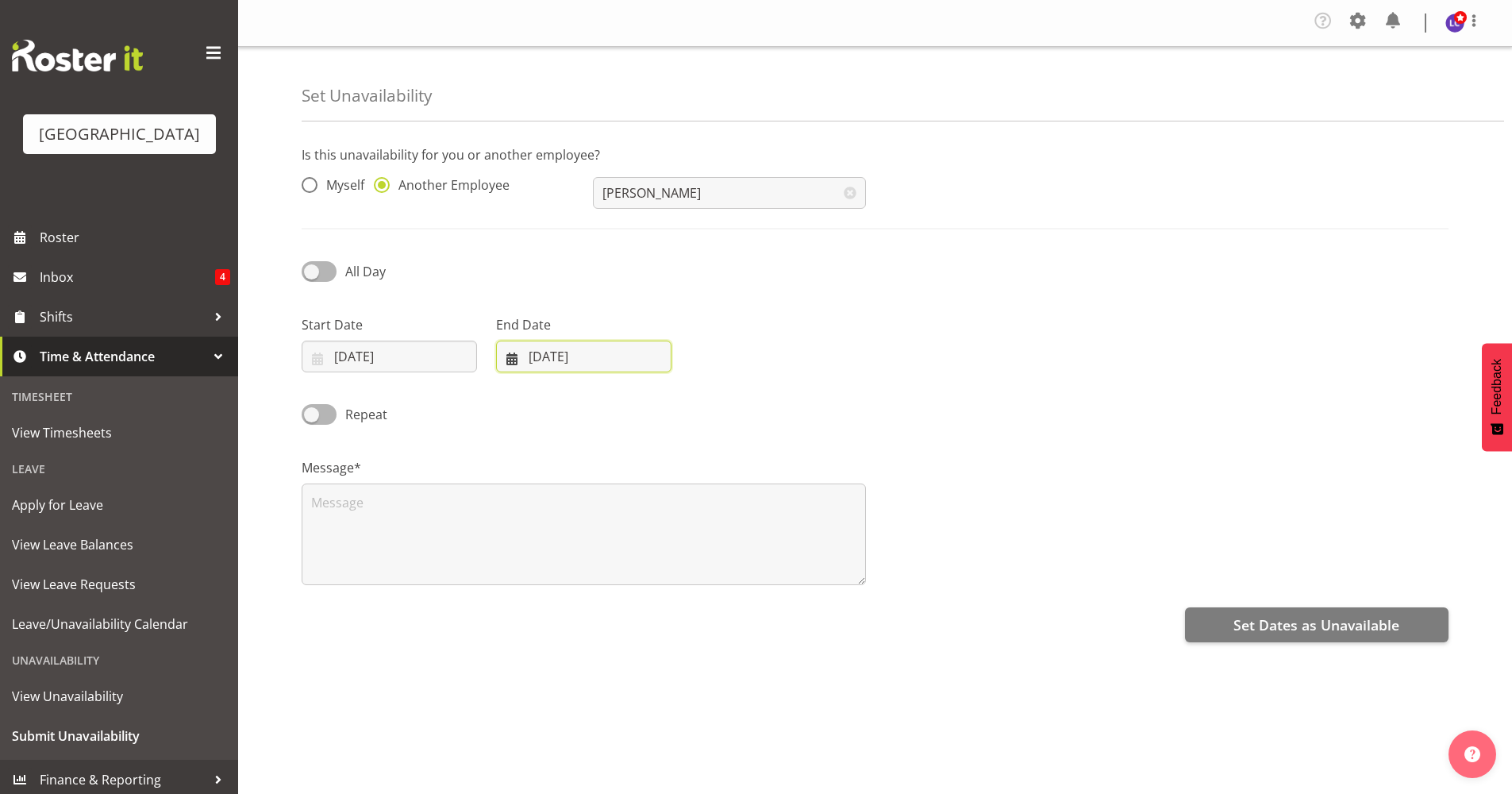
click at [538, 368] on input "05/09/2025" at bounding box center [583, 356] width 175 height 32
click at [710, 412] on span at bounding box center [717, 403] width 19 height 19
select select "10"
click at [532, 515] on link "2" at bounding box center [527, 515] width 32 height 30
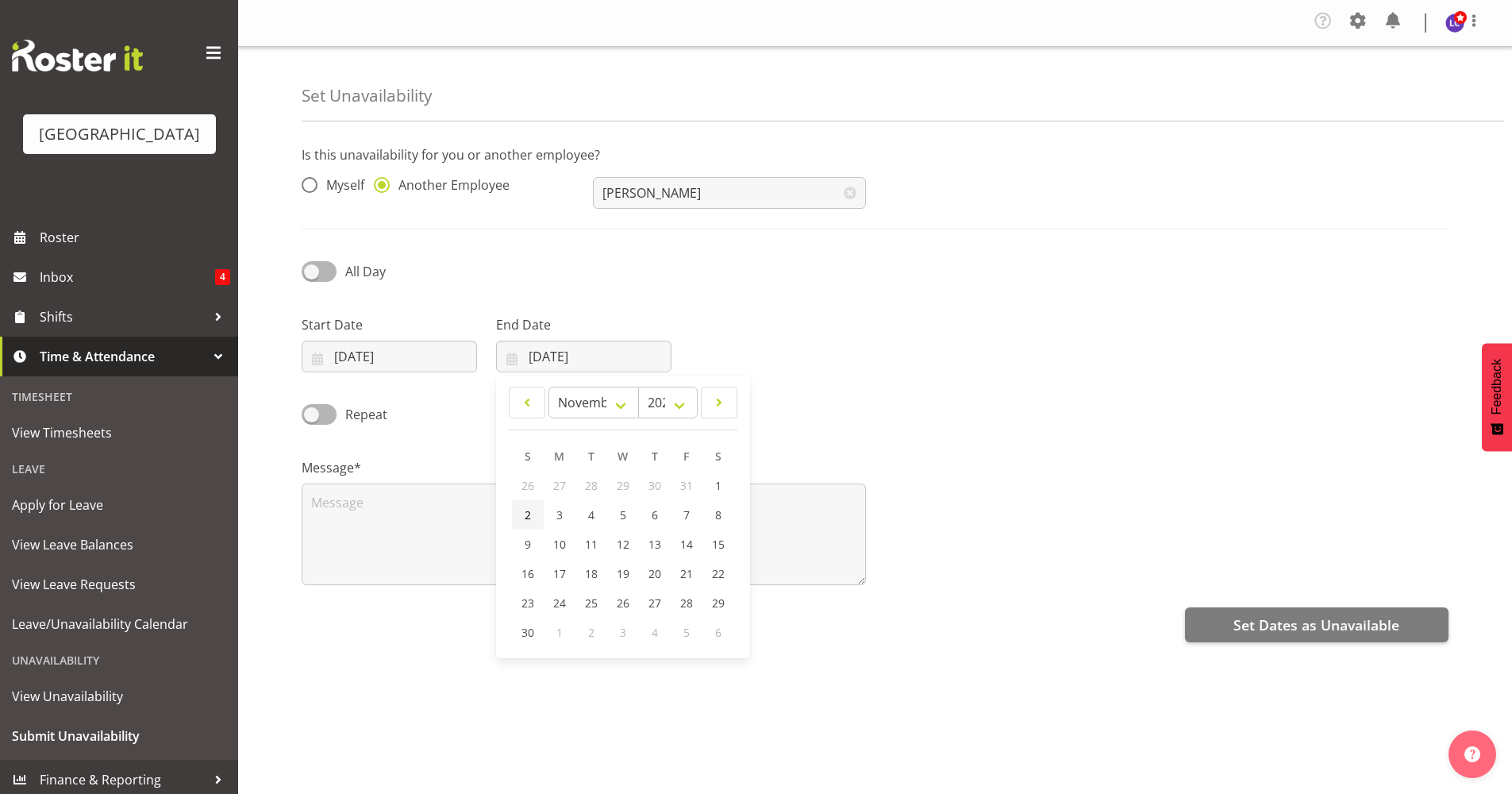
type input "02/11/2025"
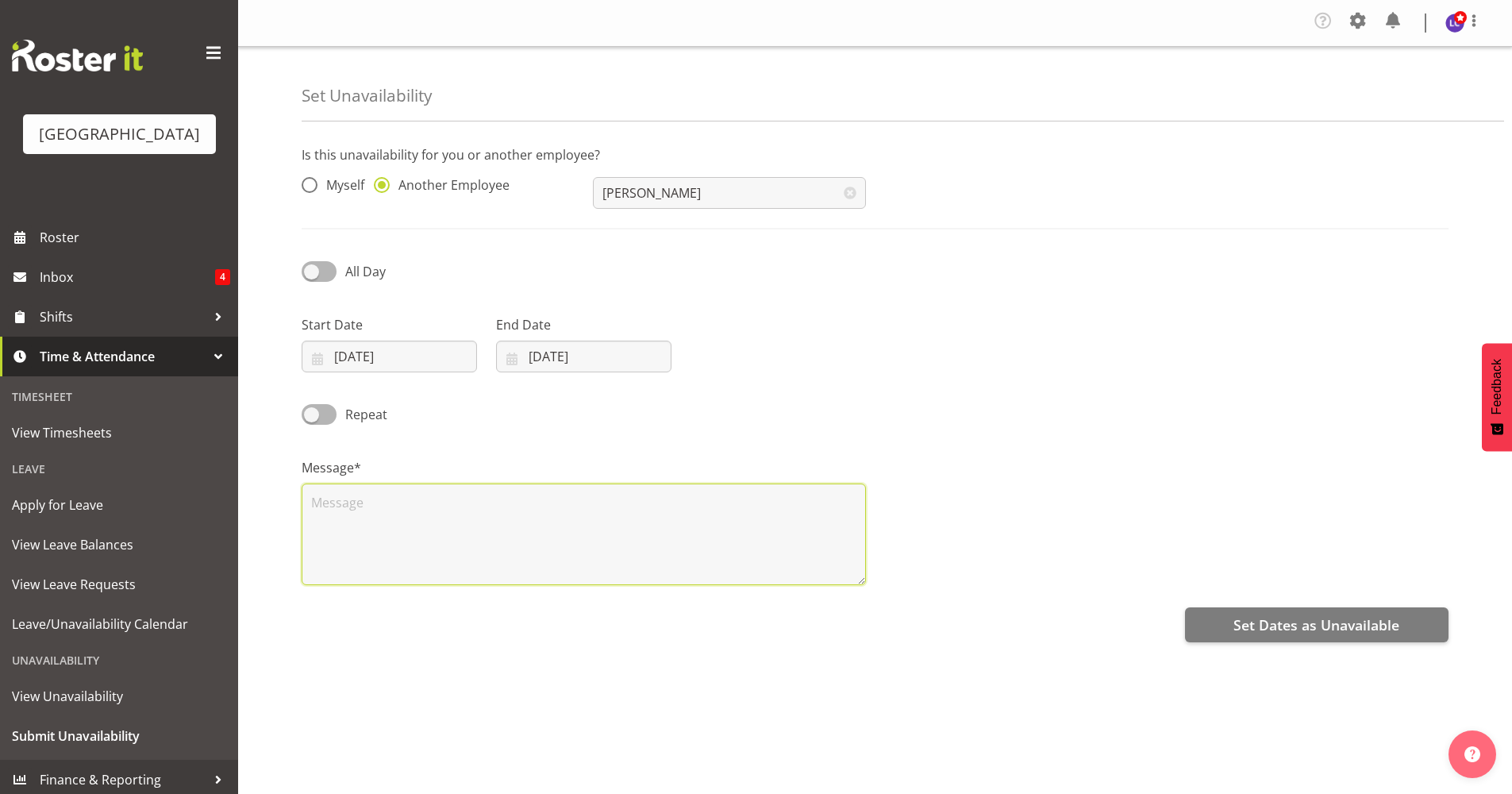
click at [596, 550] on textarea at bounding box center [584, 534] width 565 height 102
type textarea "Leave"
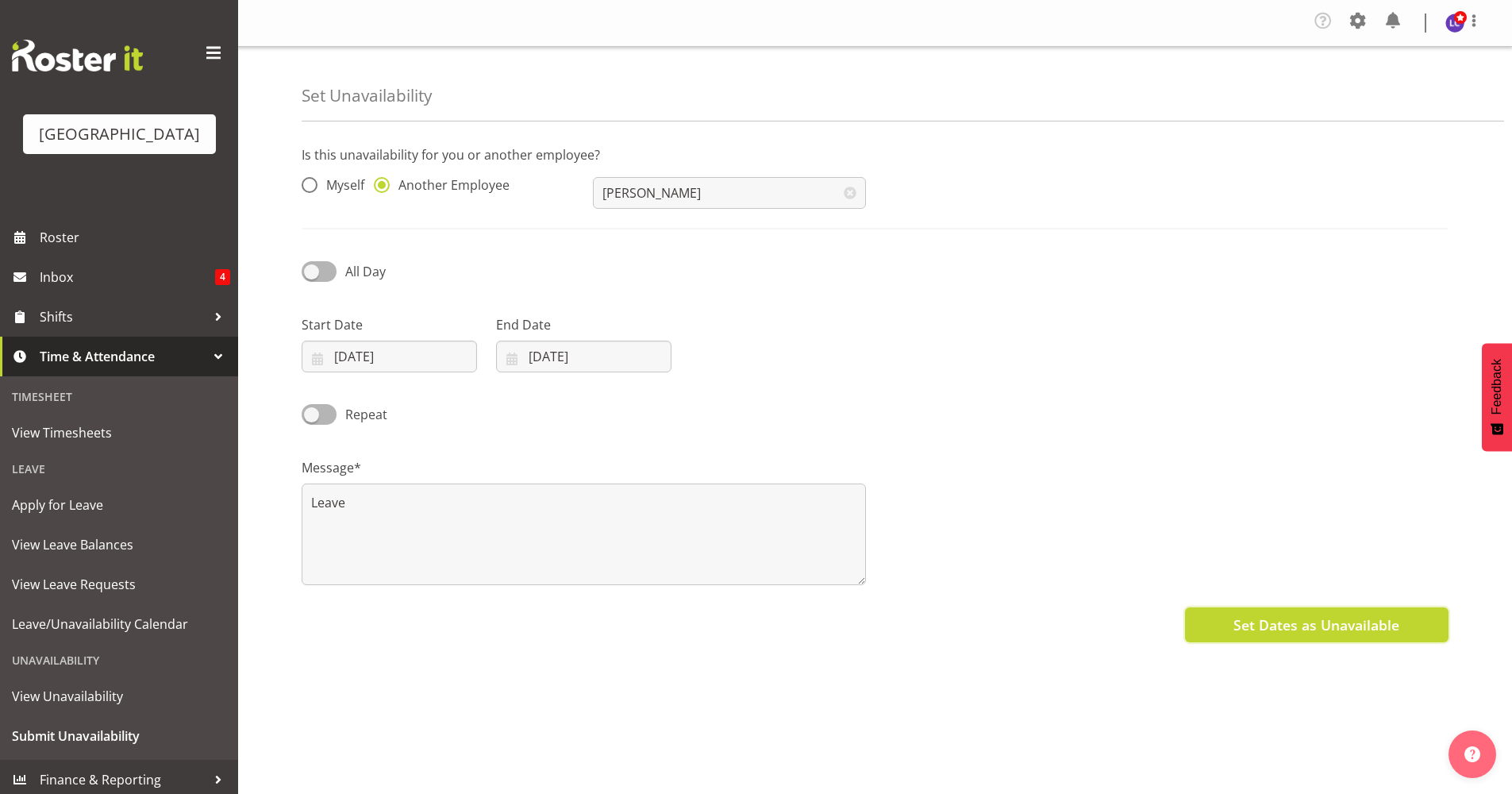
click at [1378, 623] on span "Set Dates as Unavailable" at bounding box center [1316, 624] width 166 height 21
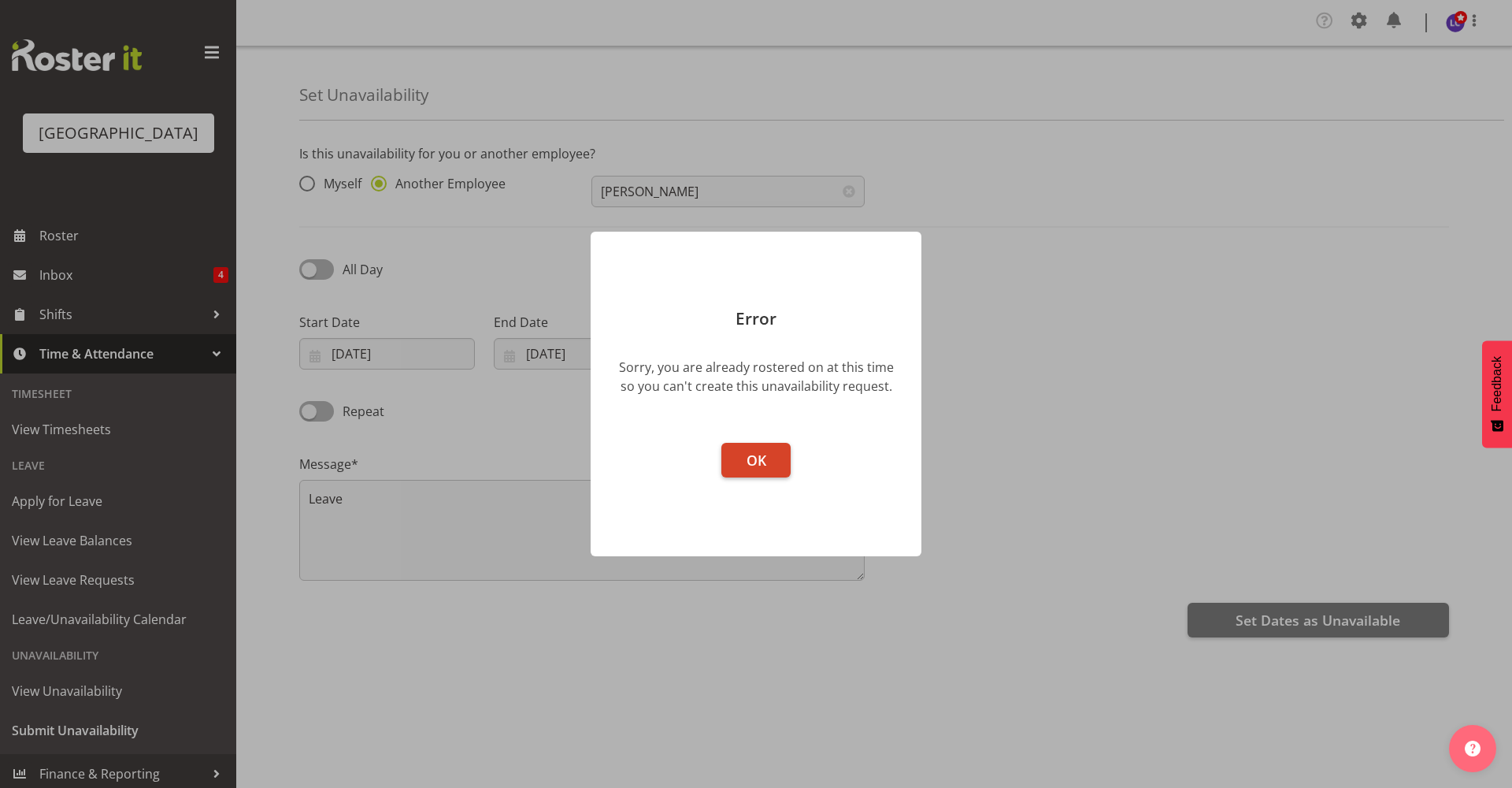
click at [761, 459] on span "OK" at bounding box center [756, 460] width 19 height 18
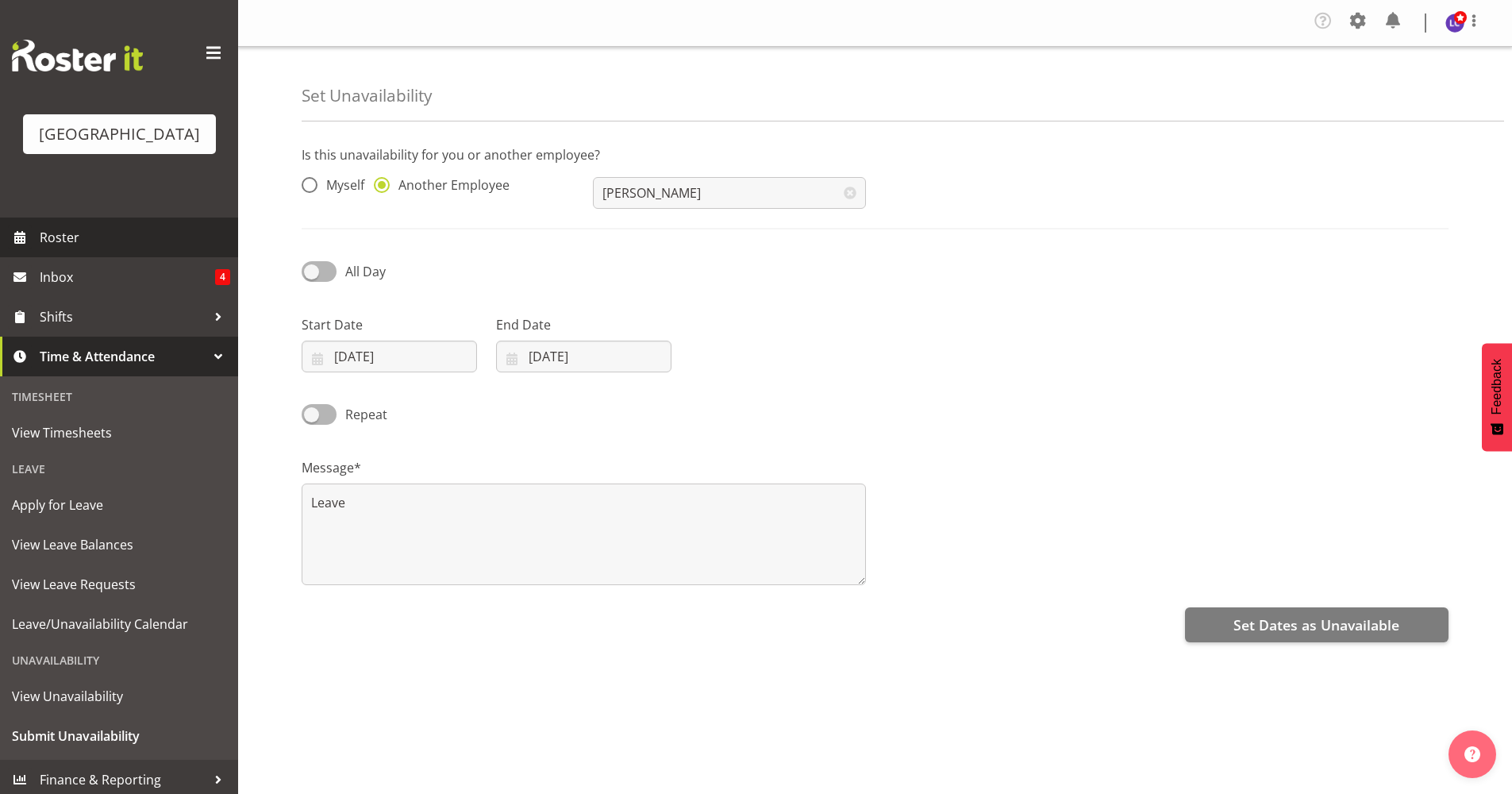
click at [94, 250] on link "Roster" at bounding box center [119, 237] width 238 height 40
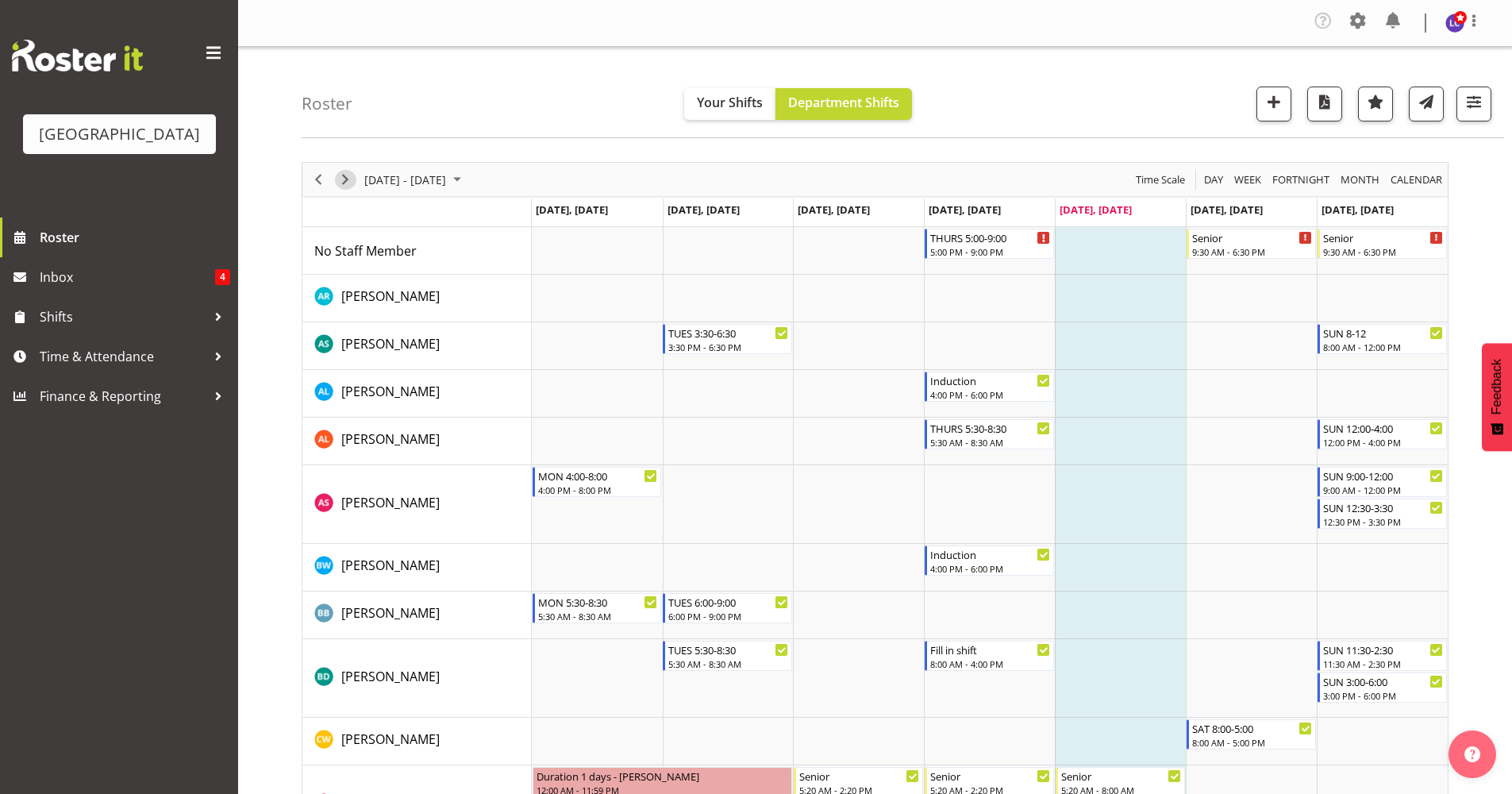
click at [344, 176] on span "Next" at bounding box center [345, 179] width 19 height 20
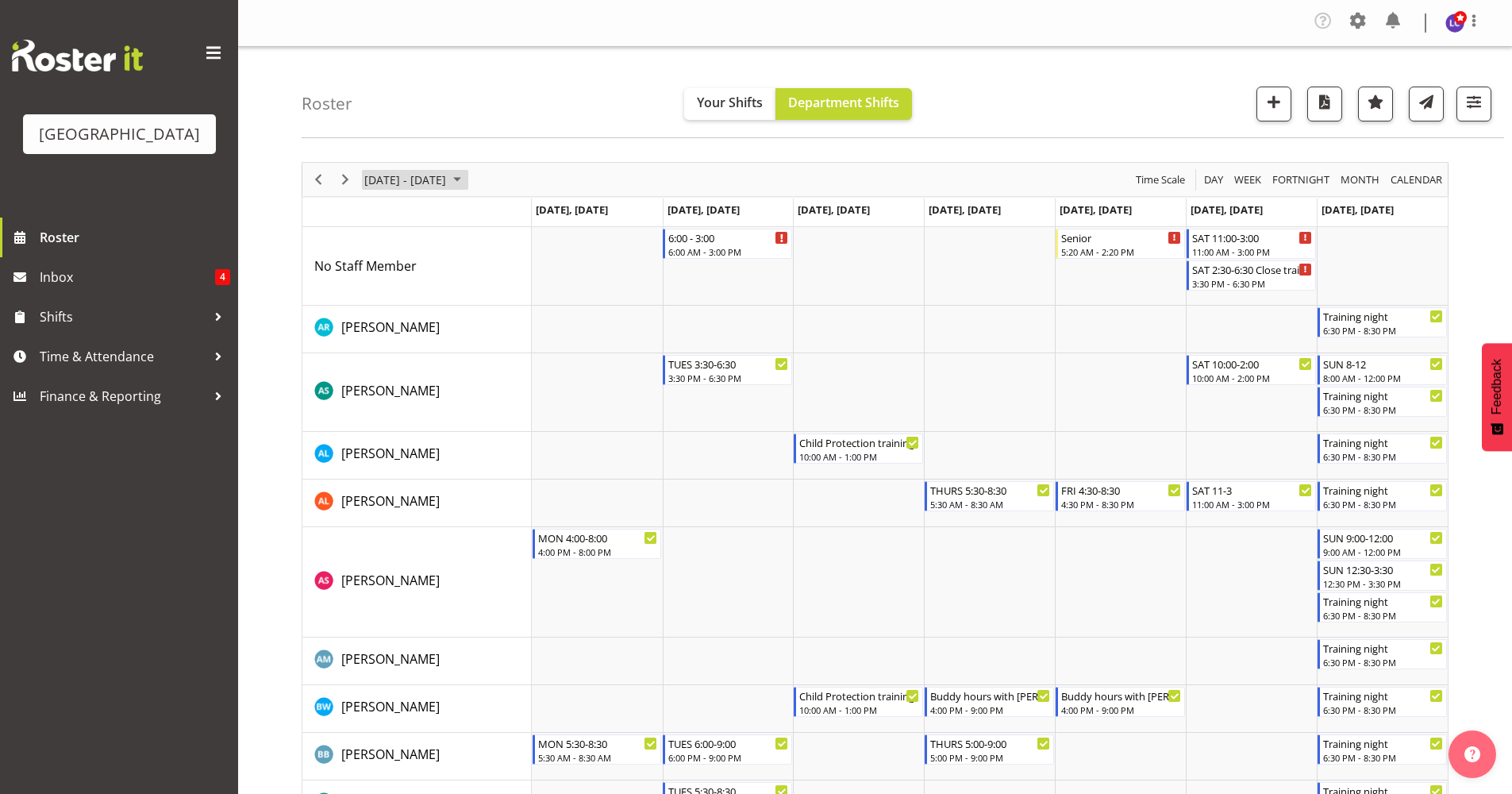
click at [447, 171] on span "[DATE] - [DATE]" at bounding box center [404, 179] width 85 height 20
click at [524, 218] on span "next month" at bounding box center [531, 219] width 28 height 29
click at [407, 388] on span "28" at bounding box center [406, 382] width 24 height 24
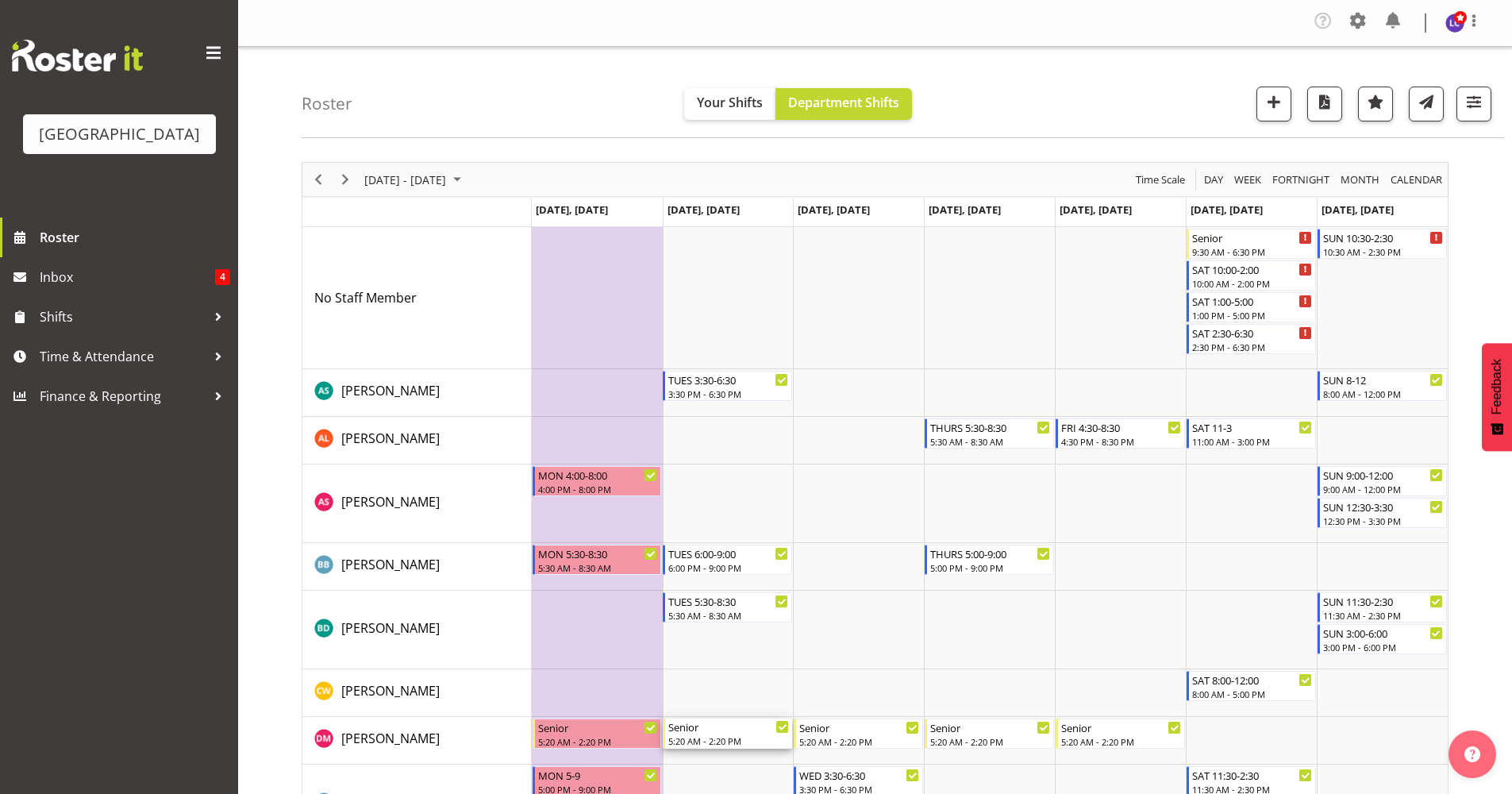
click at [736, 742] on div "5:20 AM - 2:20 PM" at bounding box center [728, 741] width 120 height 13
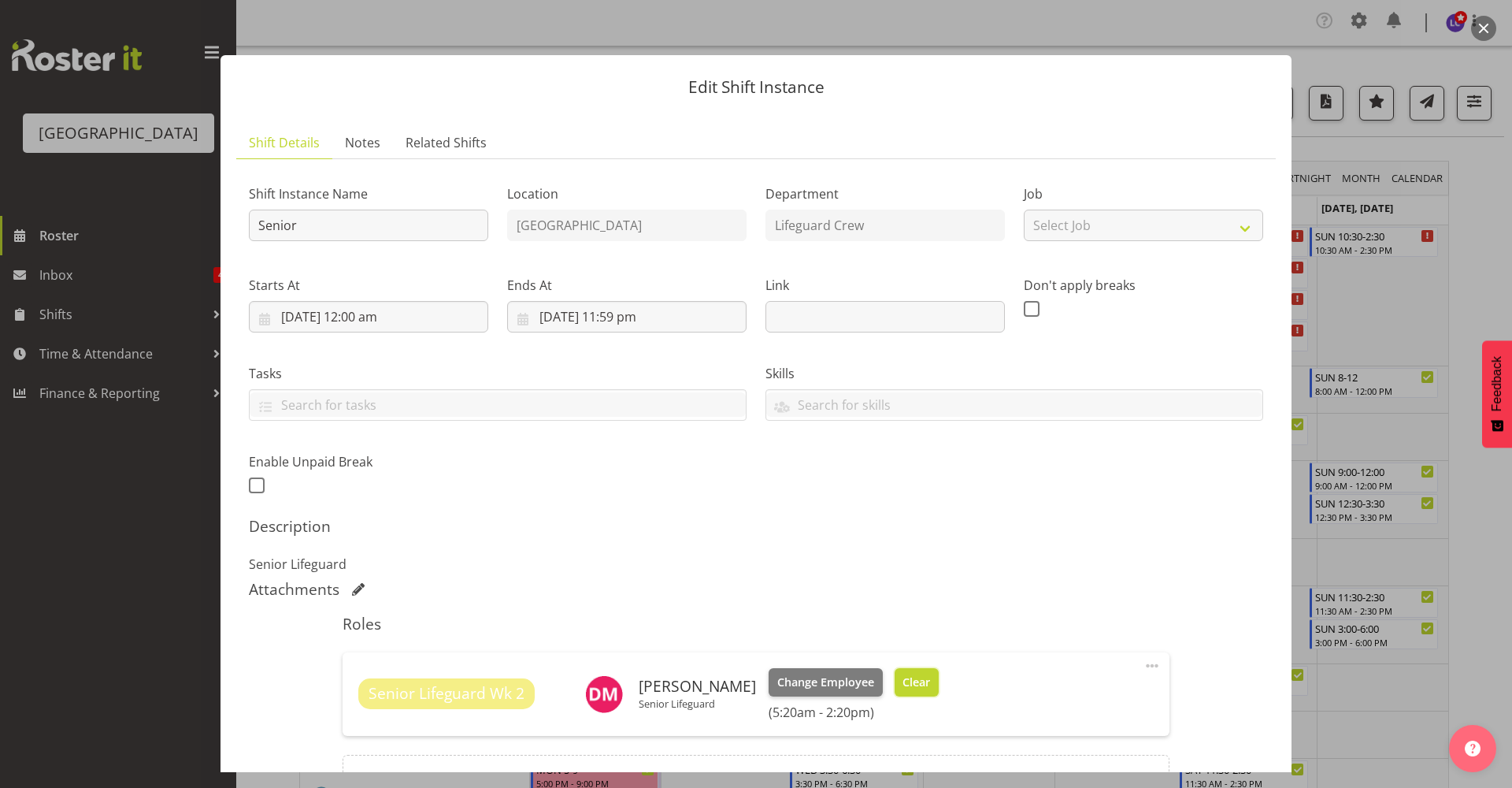
click at [930, 688] on span "Clear" at bounding box center [916, 682] width 28 height 18
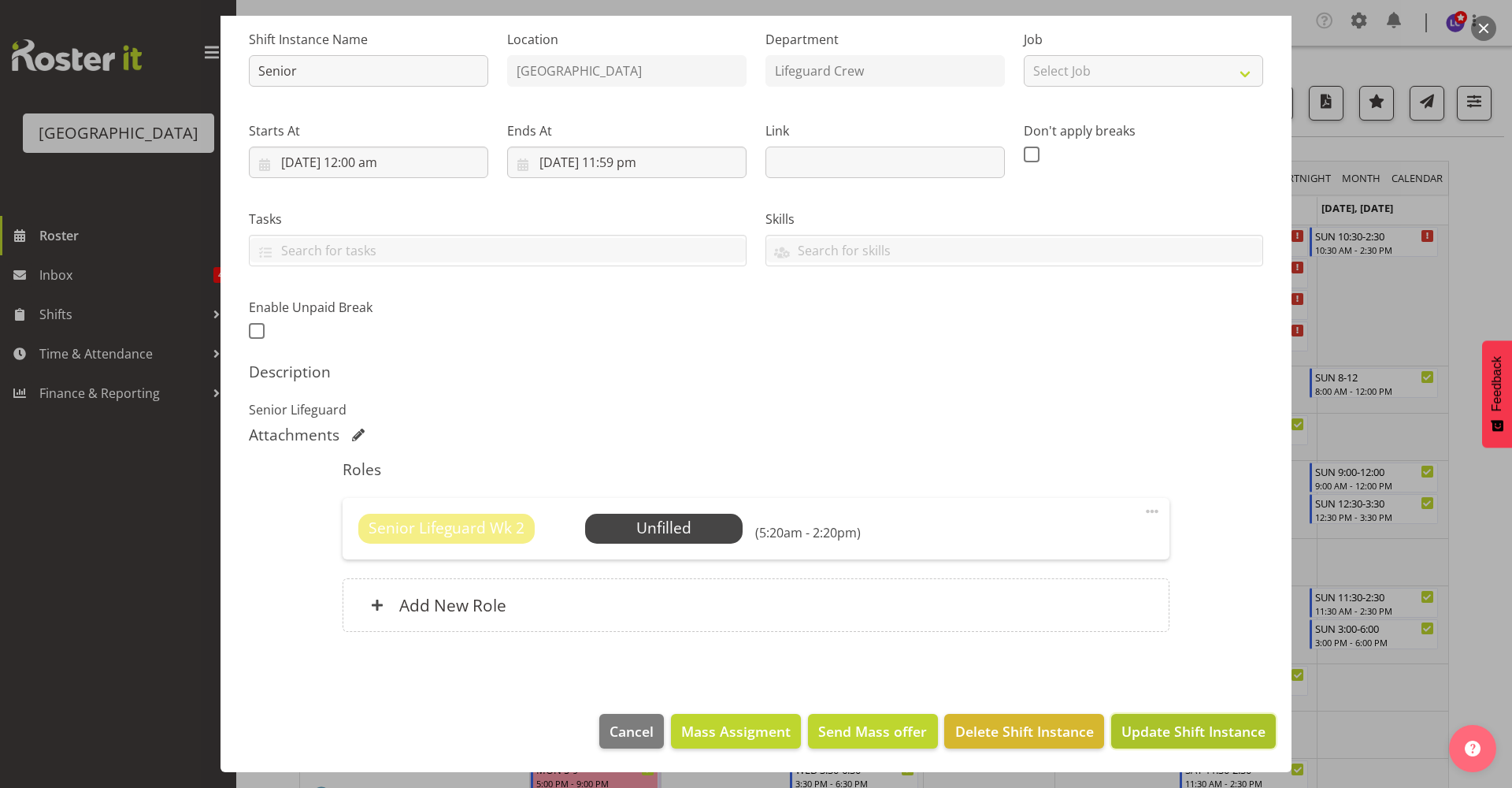
click at [1129, 723] on span "Update Shift Instance" at bounding box center [1194, 731] width 144 height 20
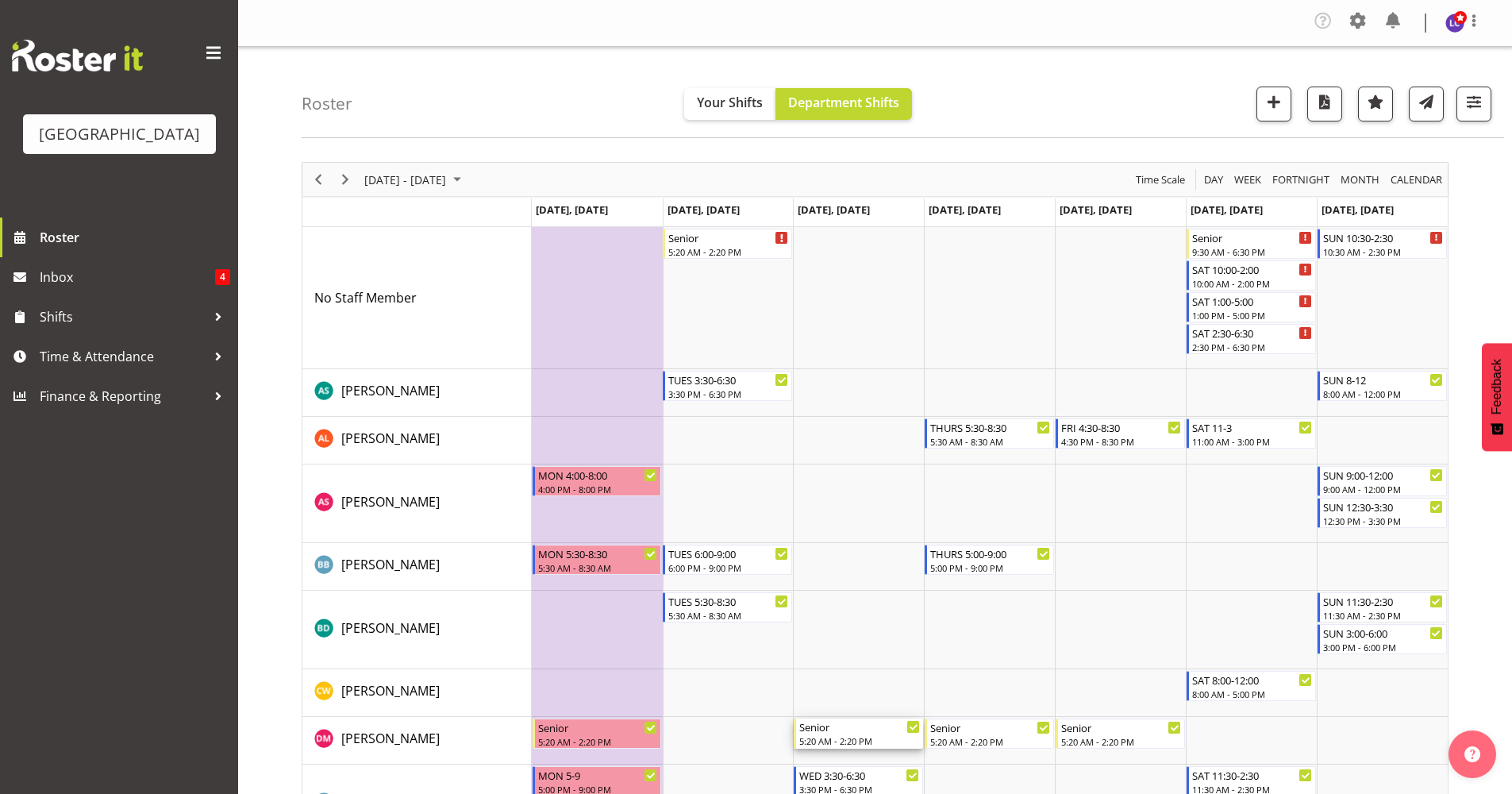
click at [822, 725] on div "Senior" at bounding box center [859, 726] width 120 height 16
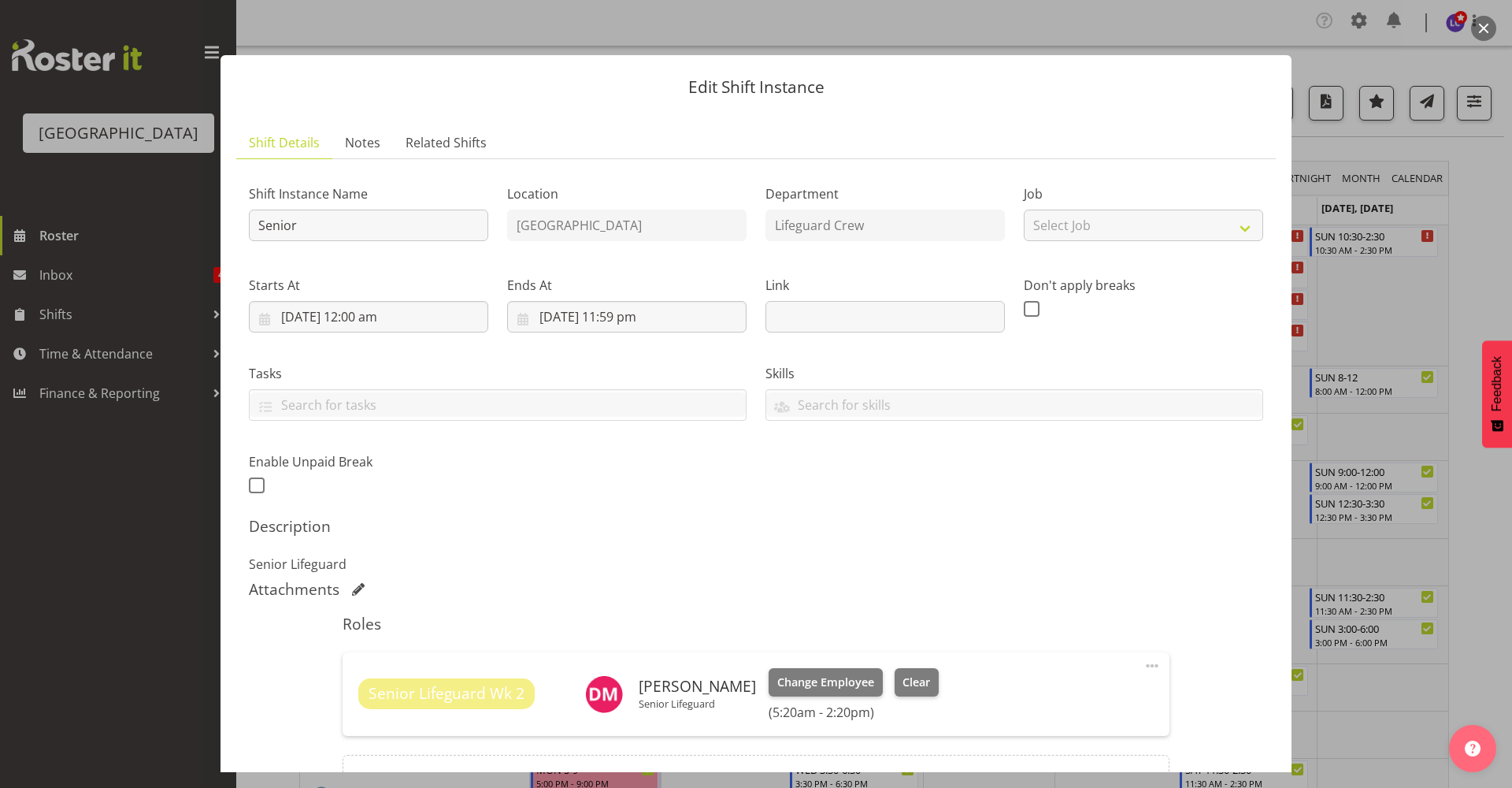
click at [917, 683] on div "Change Employee Clear" at bounding box center [854, 682] width 170 height 29
click at [930, 683] on span "Clear" at bounding box center [916, 682] width 28 height 18
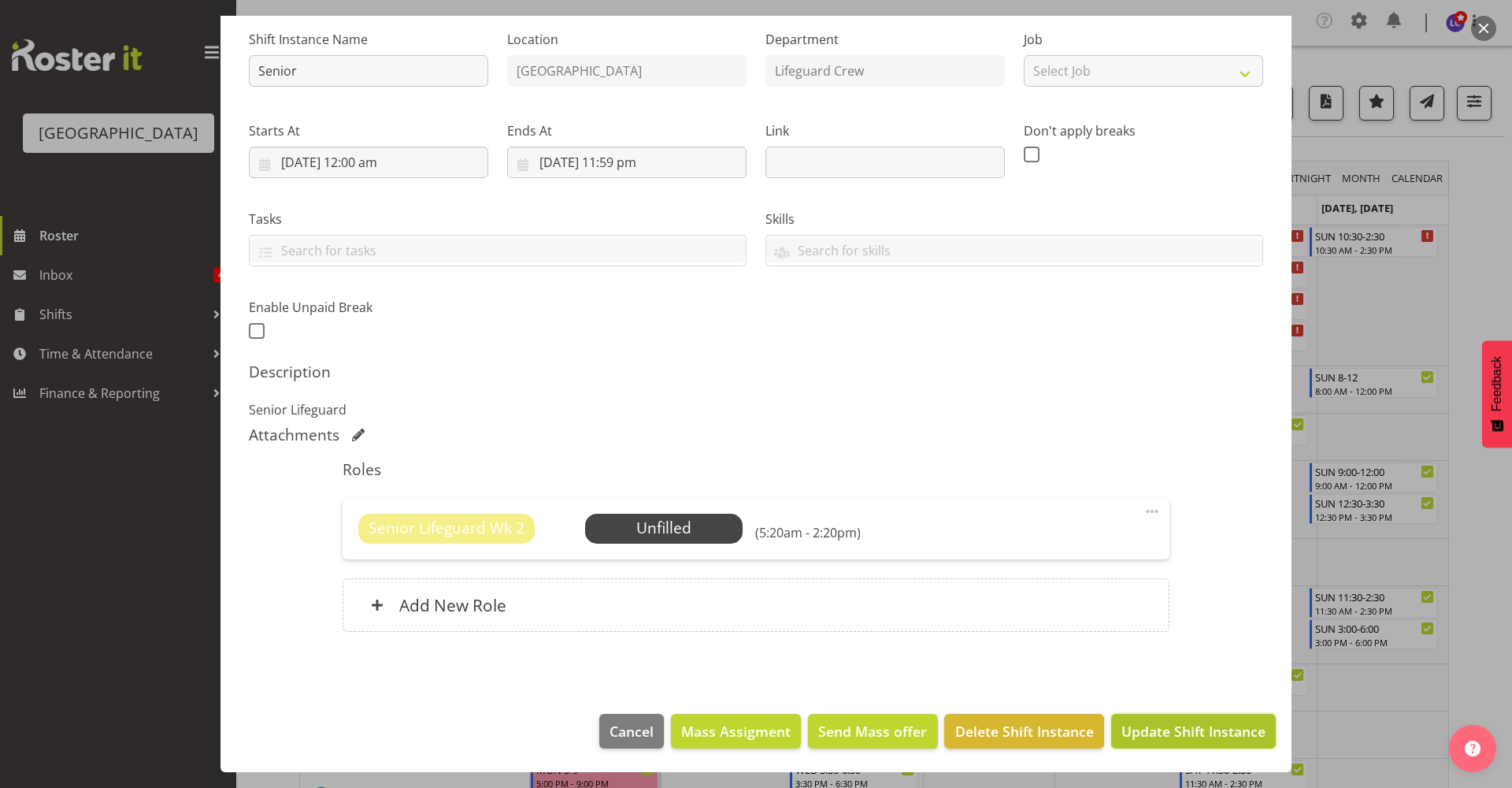
click at [1156, 734] on span "Update Shift Instance" at bounding box center [1194, 731] width 144 height 20
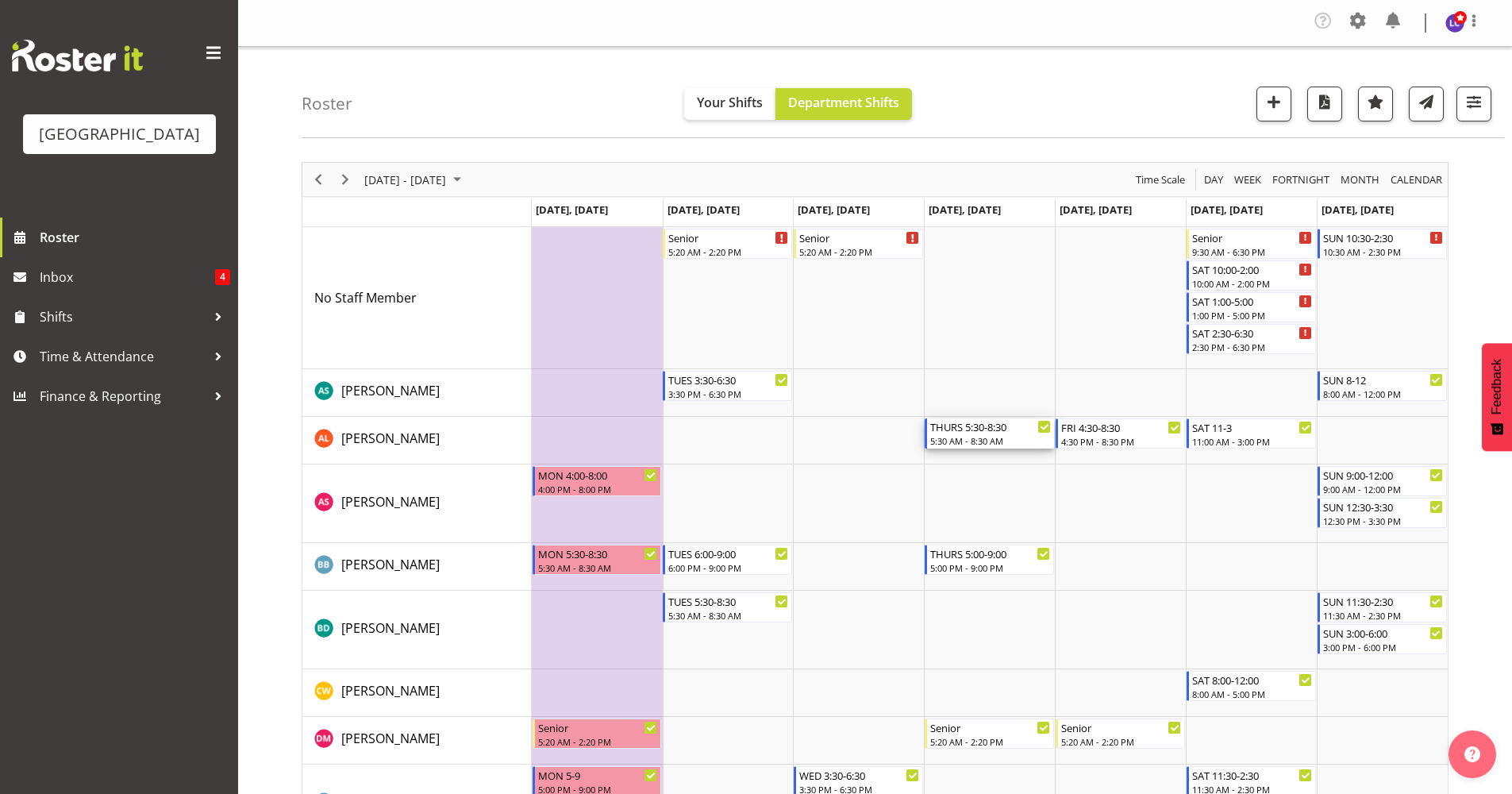
click at [979, 433] on div "THURS 5:30-8:30" at bounding box center [989, 426] width 120 height 16
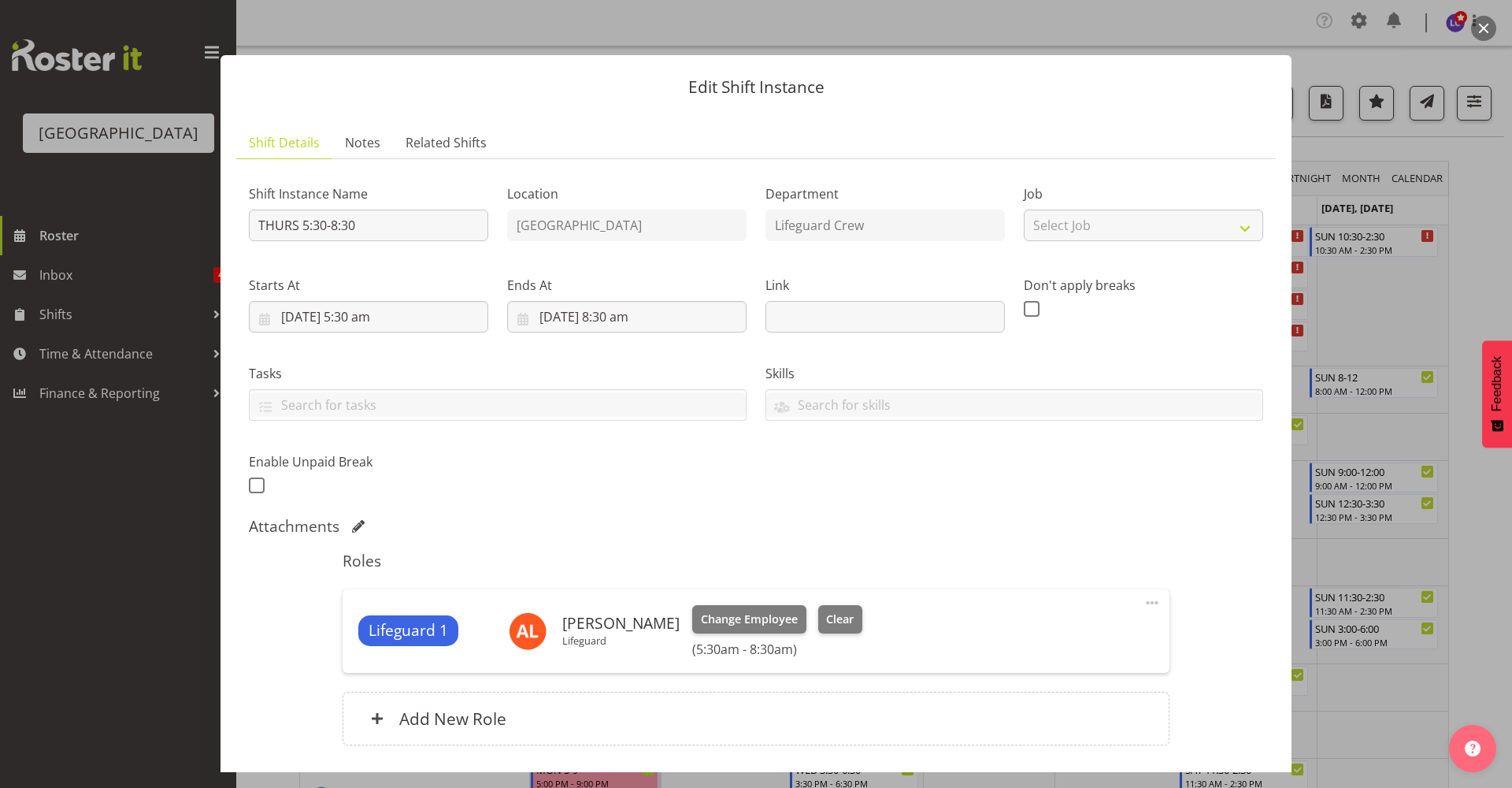
click at [1481, 24] on button "button" at bounding box center [1483, 28] width 25 height 25
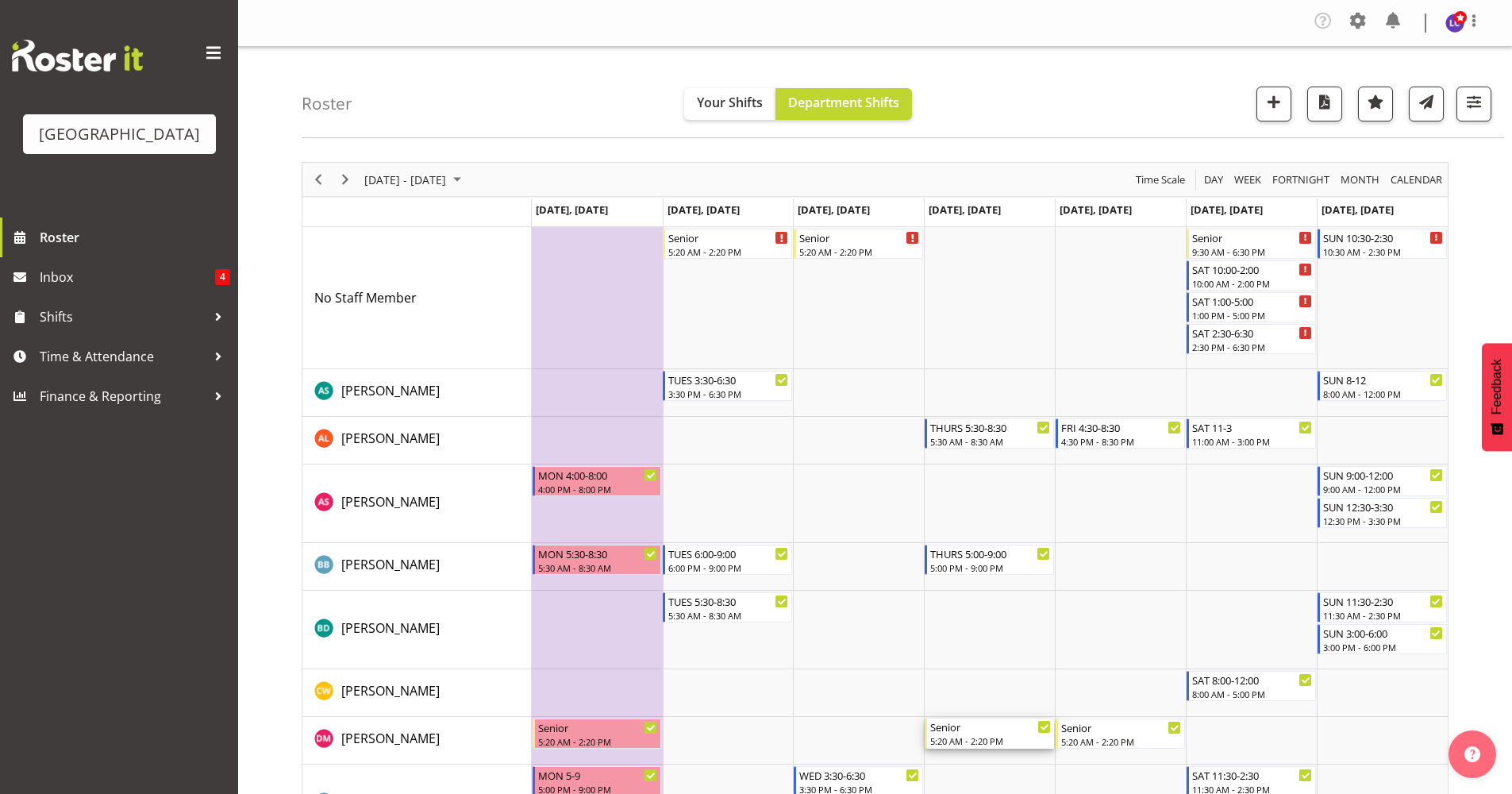
click at [962, 734] on div "5:20 AM - 2:20 PM" at bounding box center [989, 741] width 120 height 13
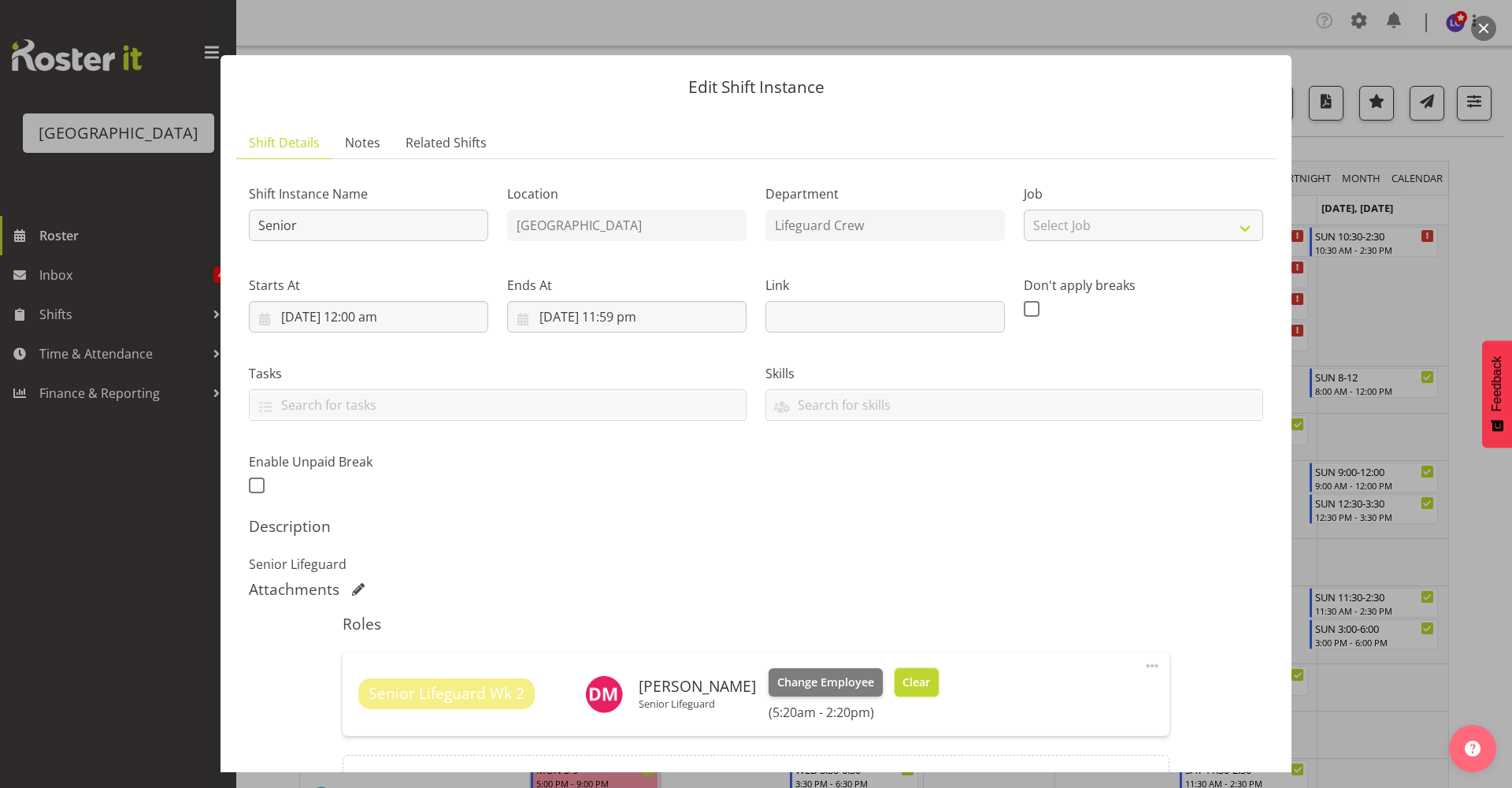
click at [930, 685] on span "Clear" at bounding box center [916, 682] width 28 height 18
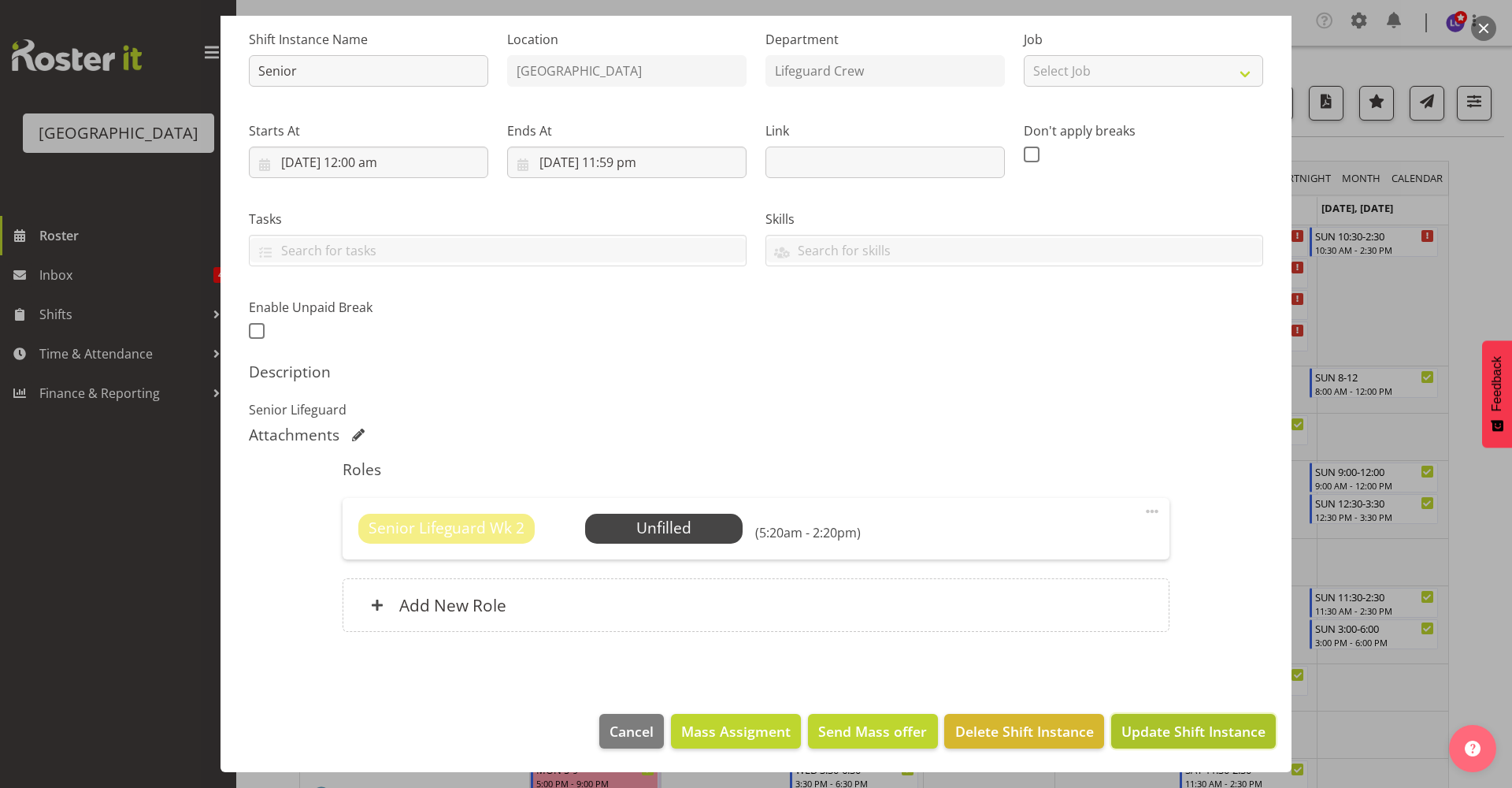
click at [1164, 731] on span "Update Shift Instance" at bounding box center [1194, 731] width 144 height 20
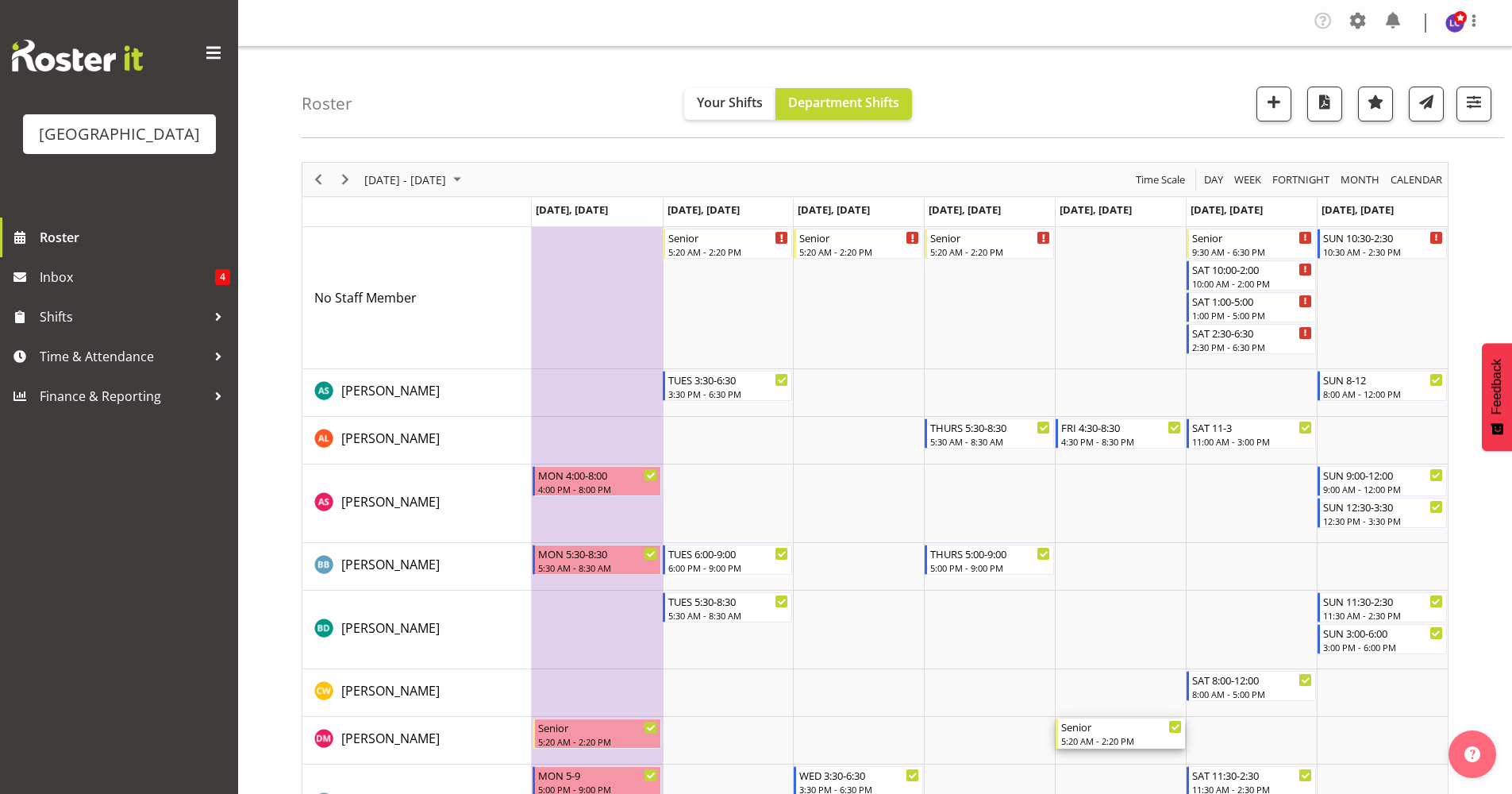
click at [1081, 738] on div "5:20 AM - 2:20 PM" at bounding box center [1121, 741] width 120 height 13
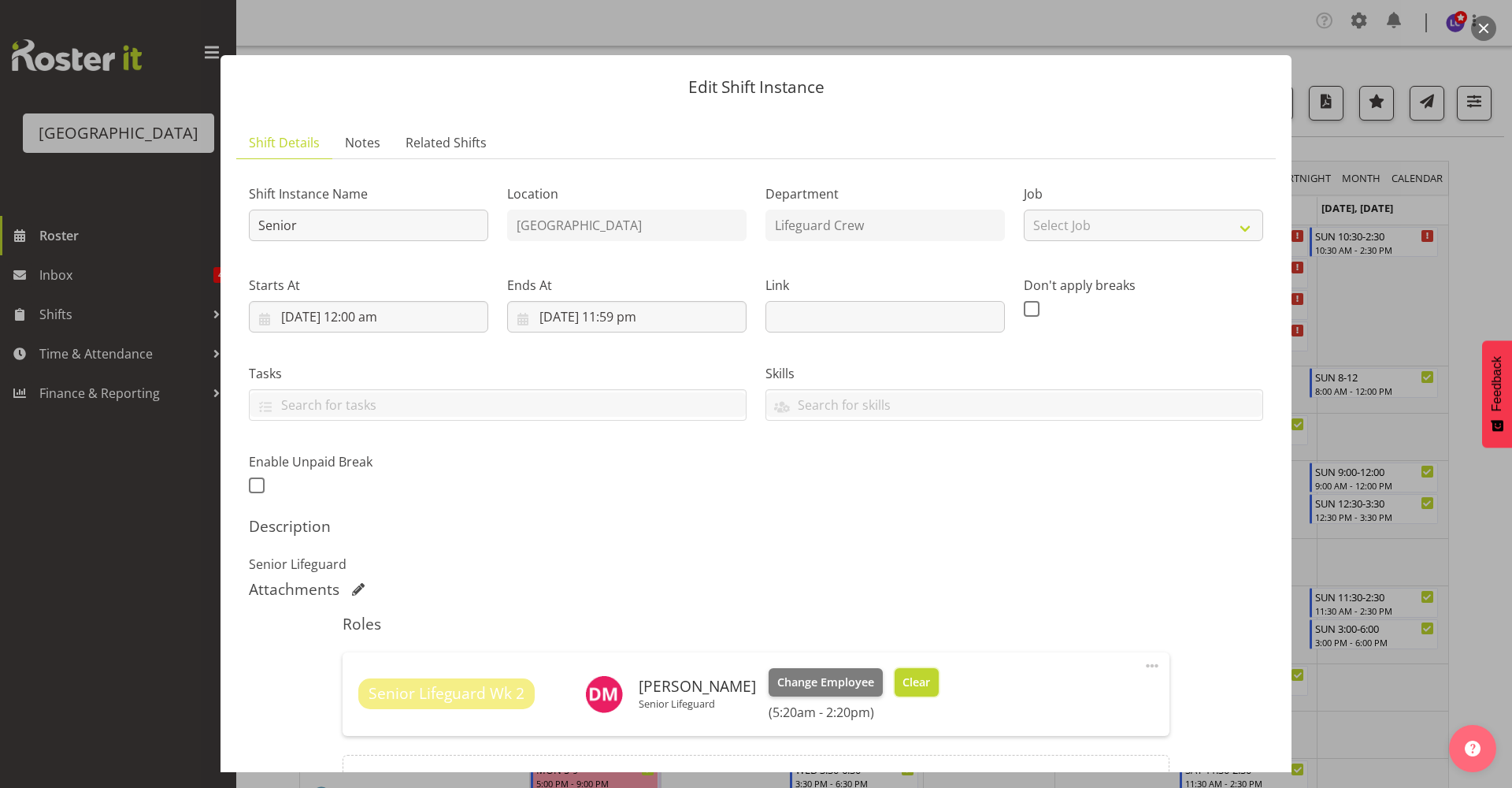
click at [940, 693] on button "Clear" at bounding box center [917, 682] width 45 height 29
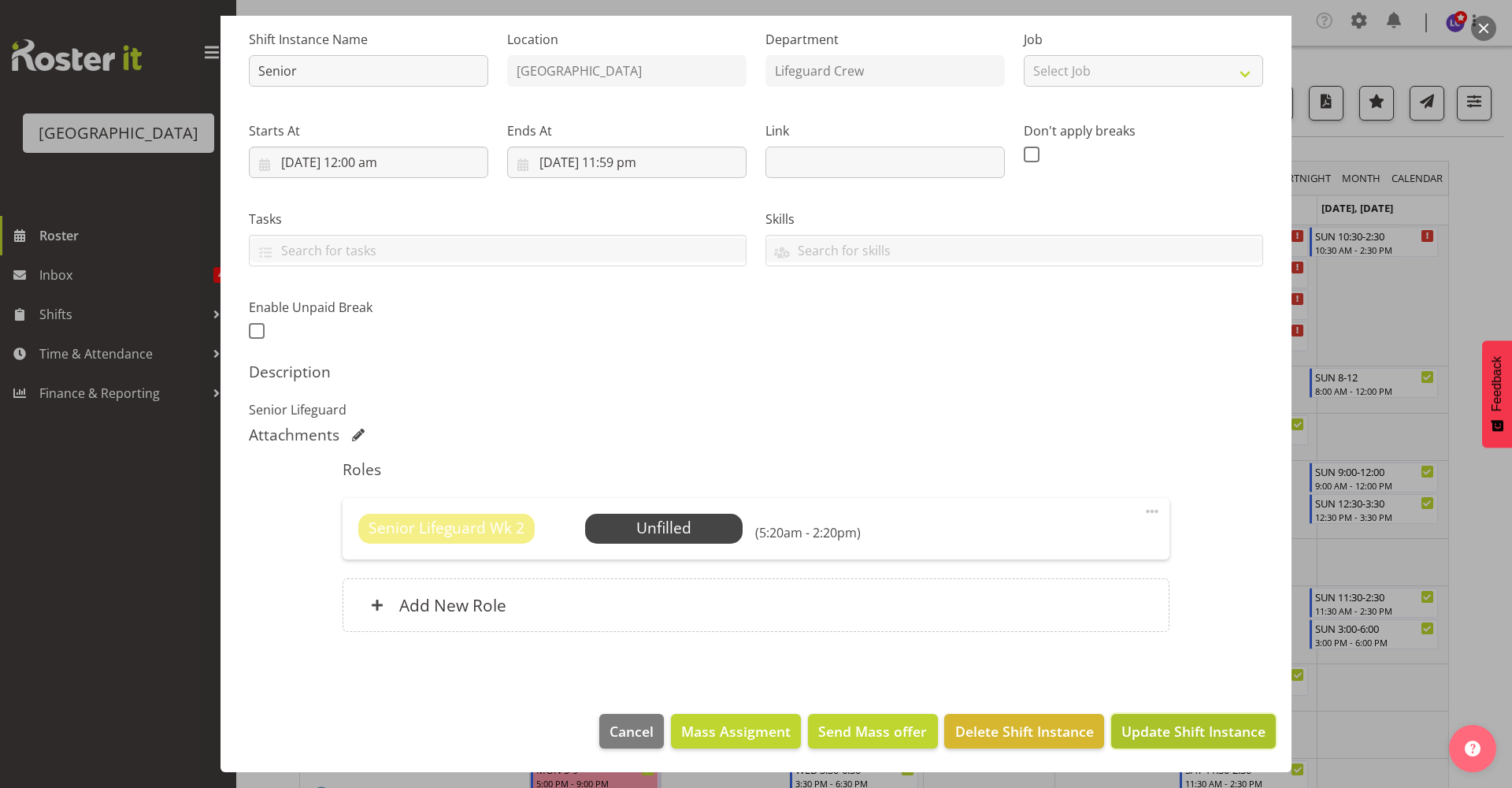
click at [1166, 736] on span "Update Shift Instance" at bounding box center [1194, 731] width 144 height 20
